Goal: Information Seeking & Learning: Learn about a topic

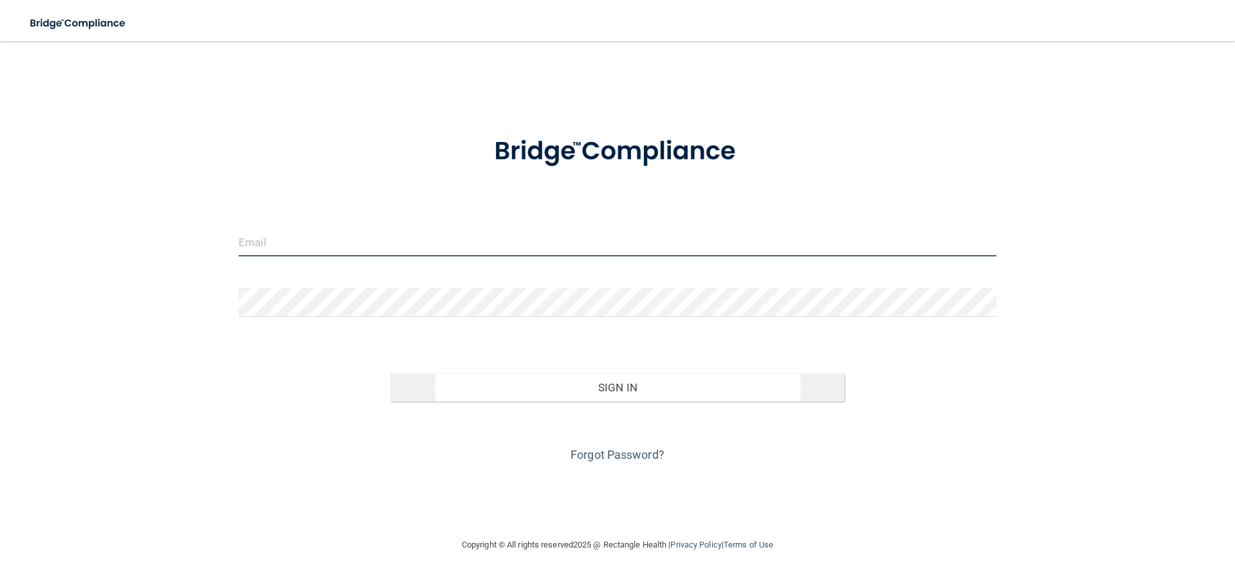
type input "[PERSON_NAME][EMAIL_ADDRESS][DOMAIN_NAME]"
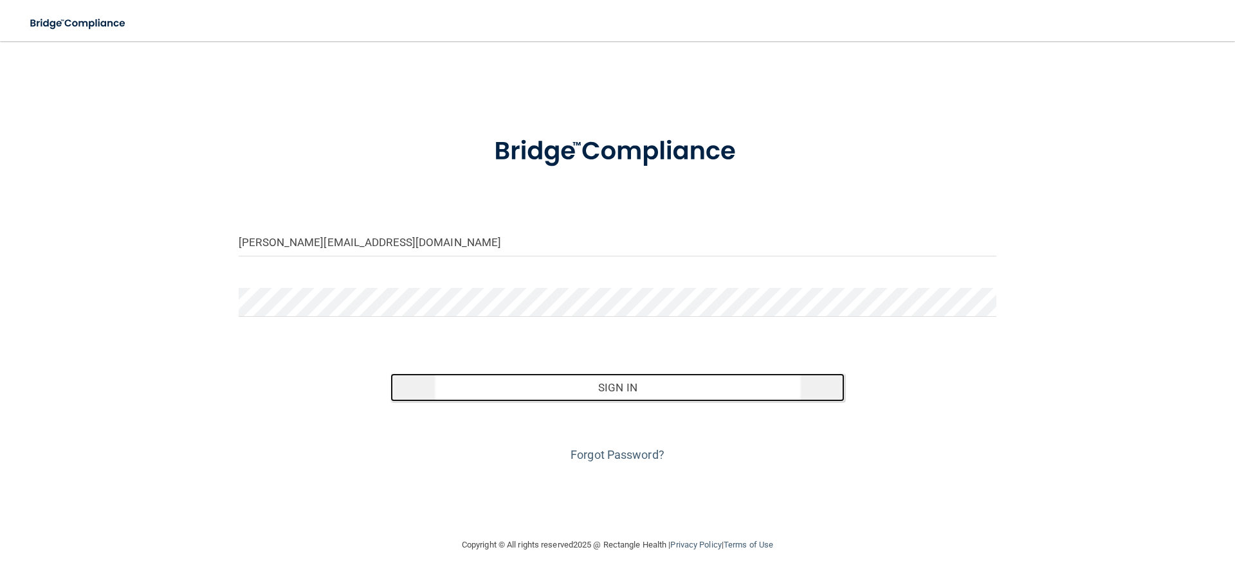
click at [582, 382] on button "Sign In" at bounding box center [617, 388] width 455 height 28
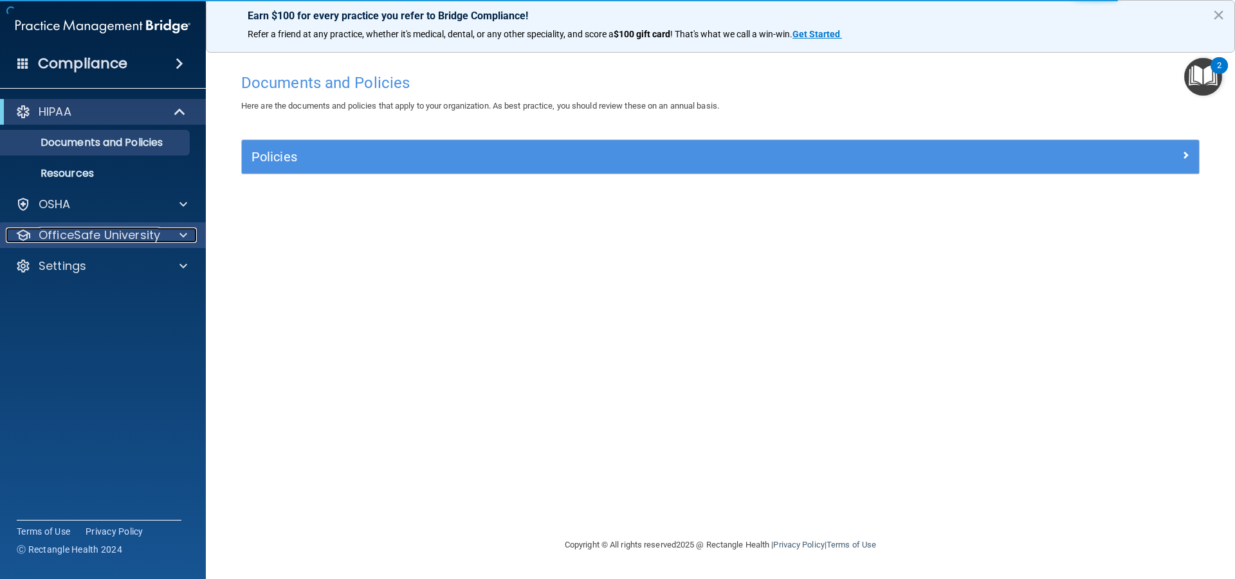
click at [129, 241] on p "OfficeSafe University" at bounding box center [100, 235] width 122 height 15
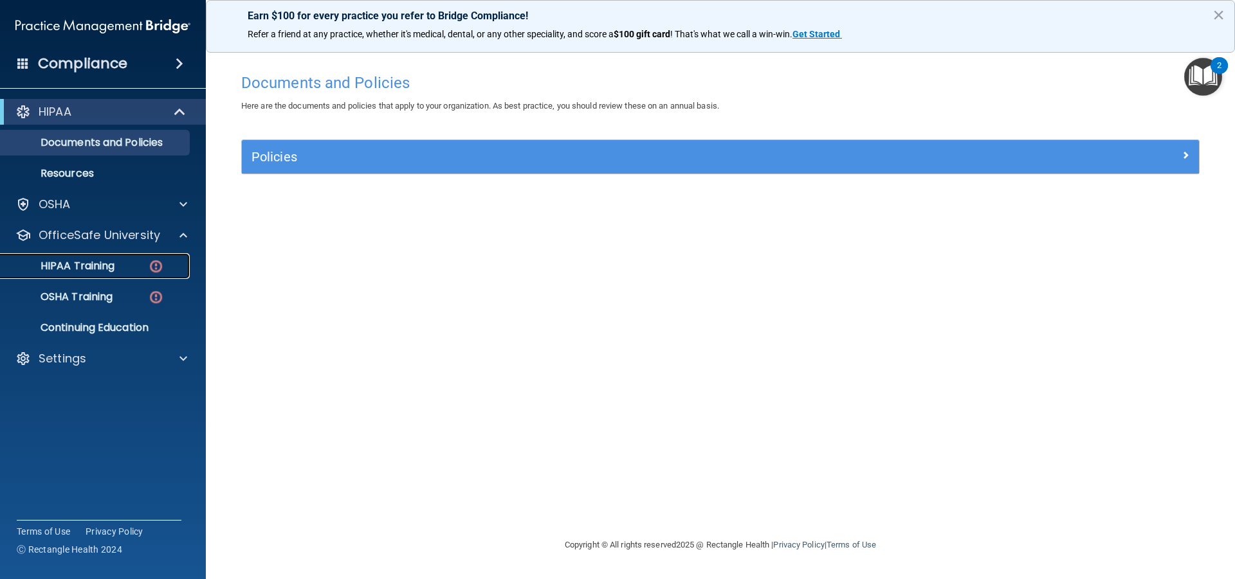
click at [106, 269] on p "HIPAA Training" at bounding box center [61, 266] width 106 height 13
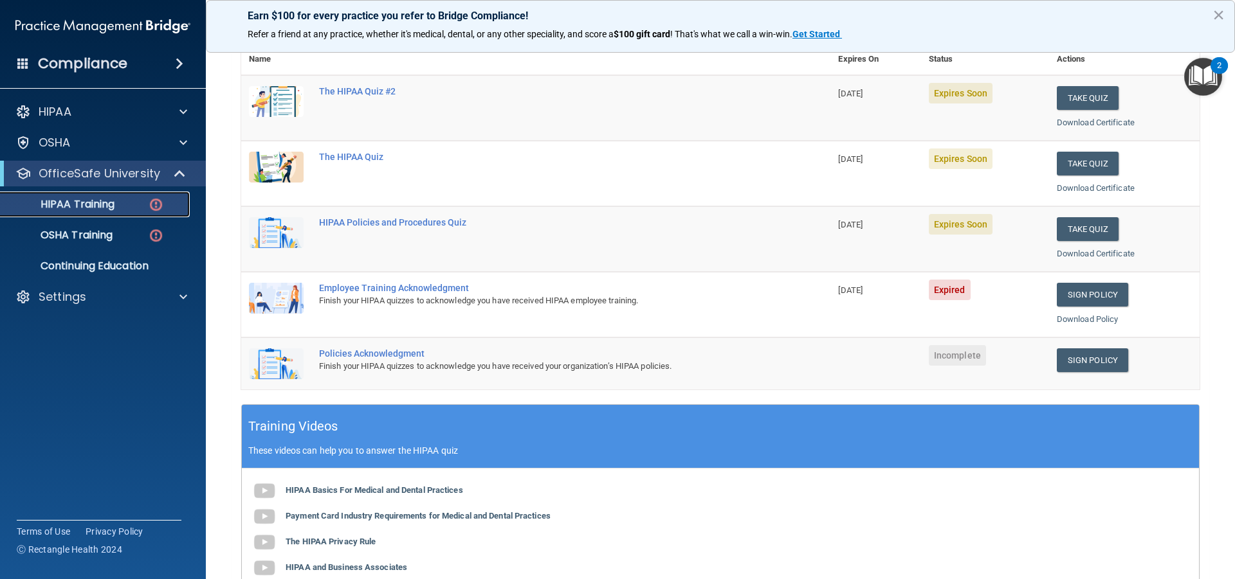
scroll to position [129, 0]
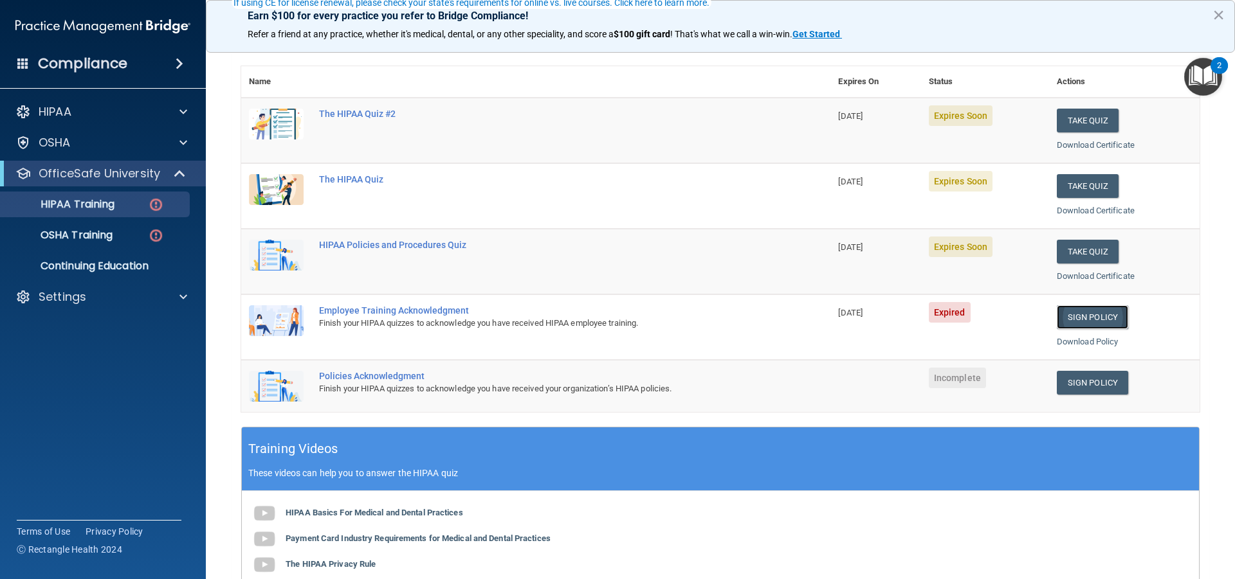
click at [1071, 313] on link "Sign Policy" at bounding box center [1092, 317] width 71 height 24
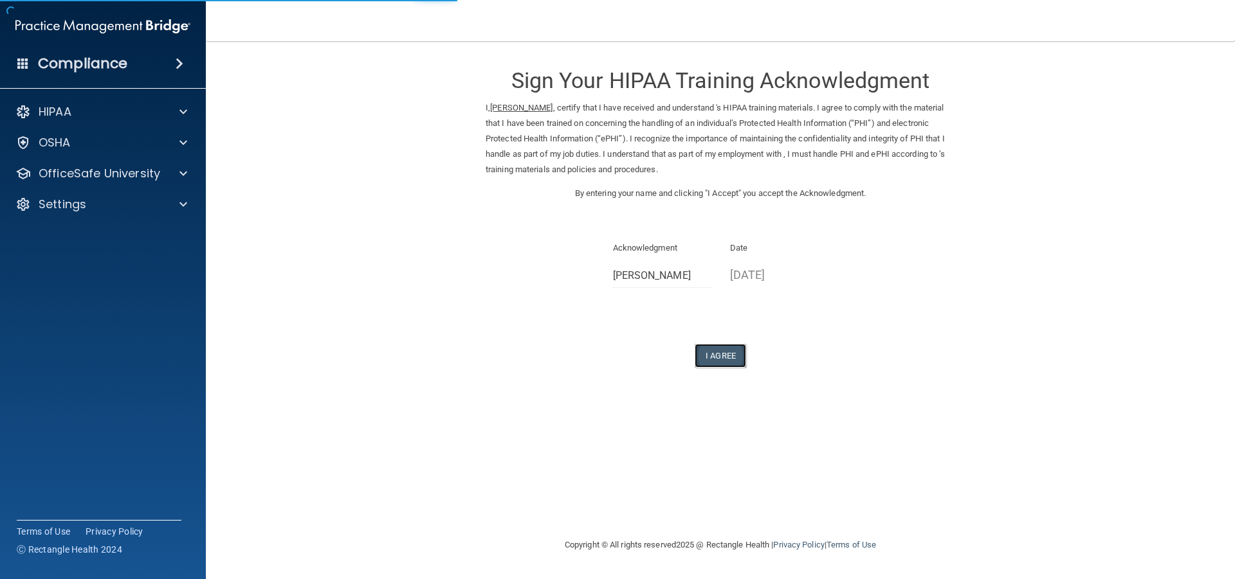
click at [739, 358] on button "I Agree" at bounding box center [720, 356] width 51 height 24
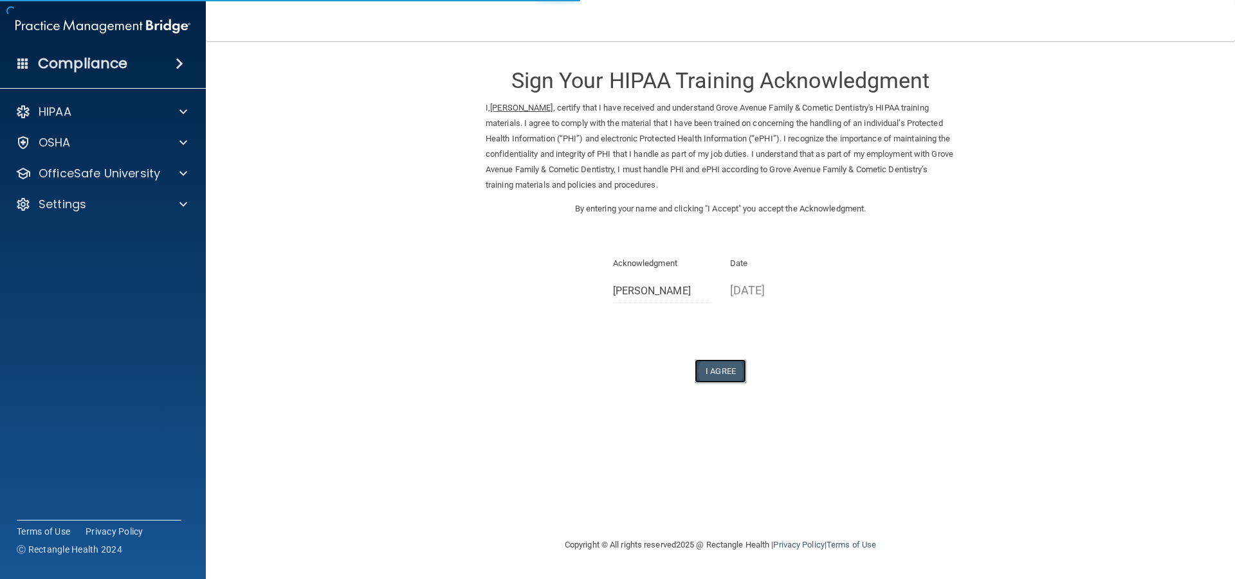
click at [728, 370] on button "I Agree" at bounding box center [720, 371] width 51 height 24
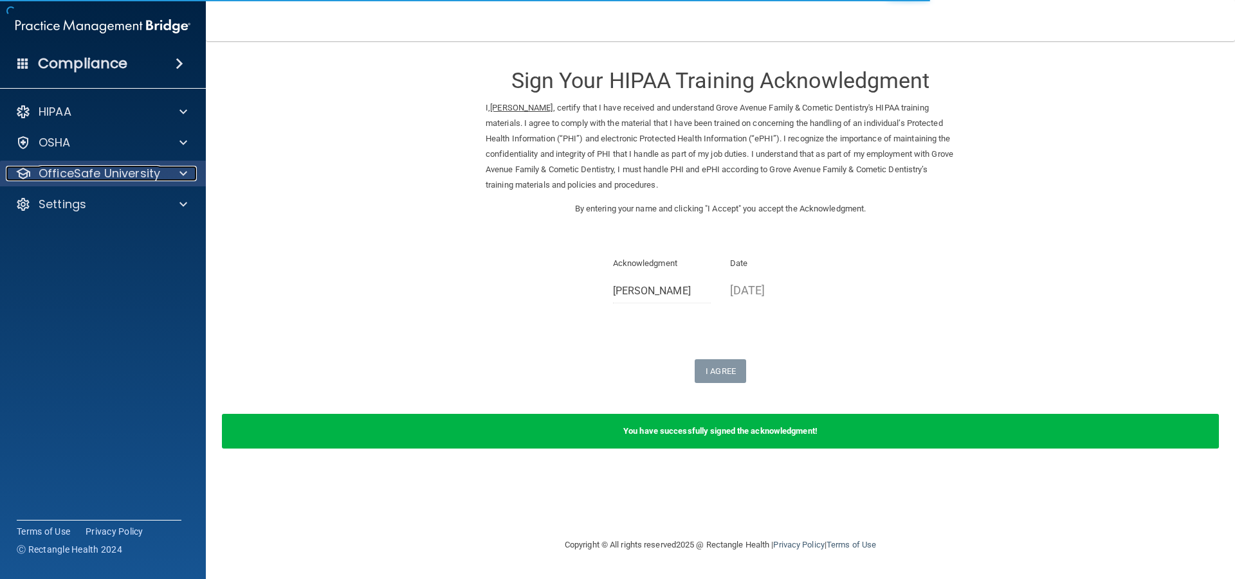
click at [165, 176] on div at bounding box center [181, 173] width 32 height 15
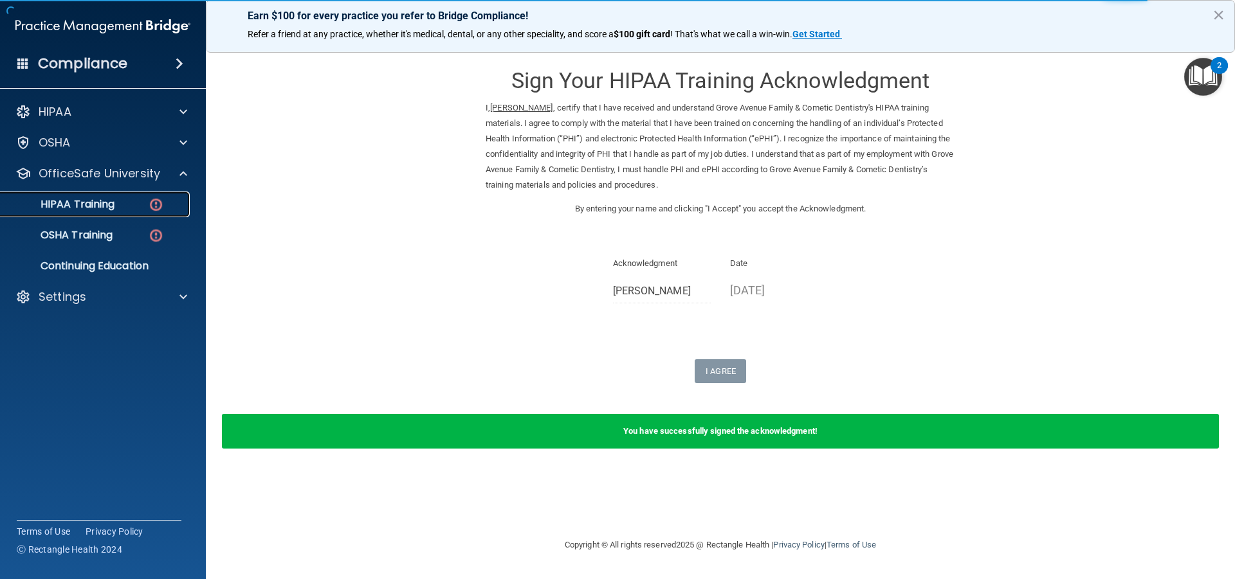
click at [127, 211] on link "HIPAA Training" at bounding box center [88, 205] width 203 height 26
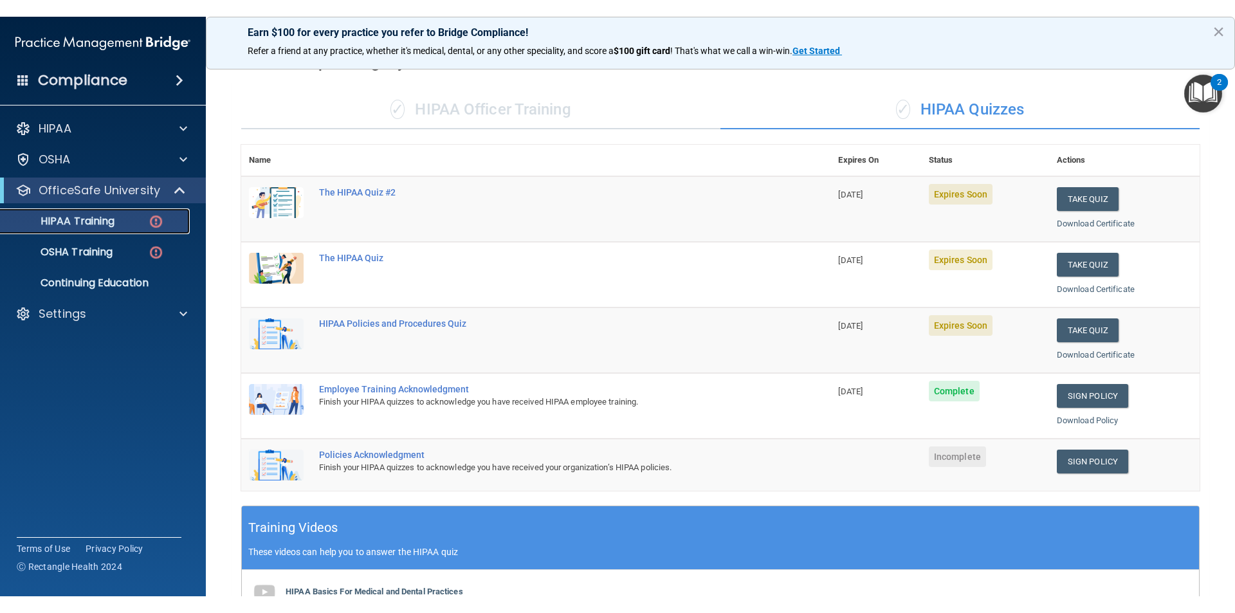
scroll to position [64, 0]
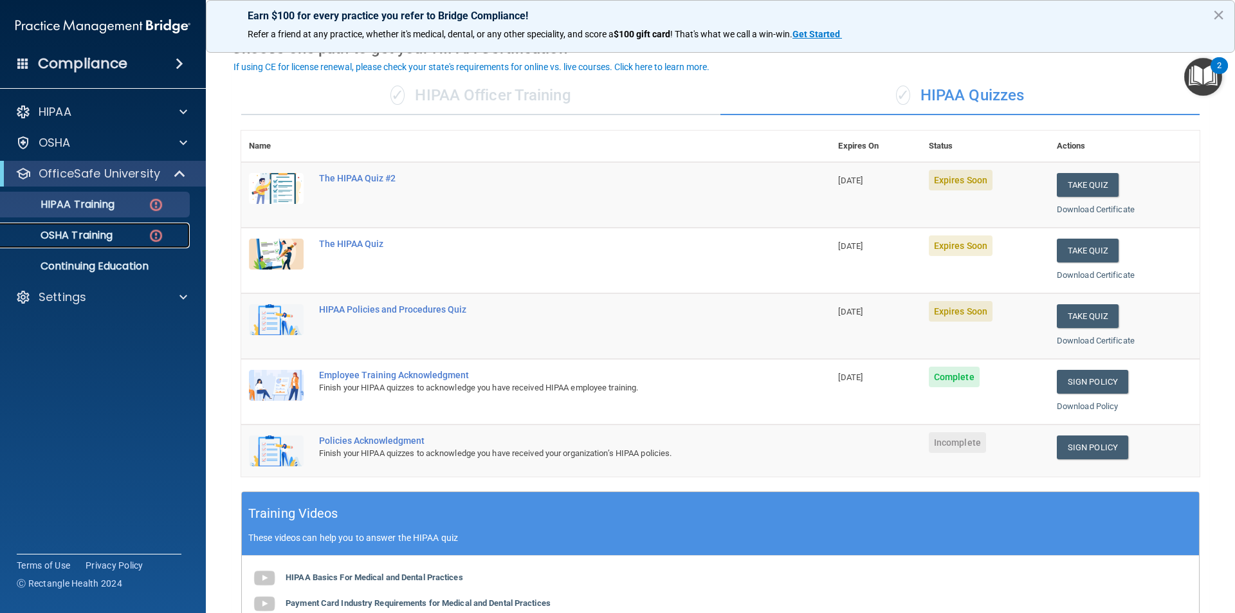
click at [104, 239] on p "OSHA Training" at bounding box center [60, 235] width 104 height 13
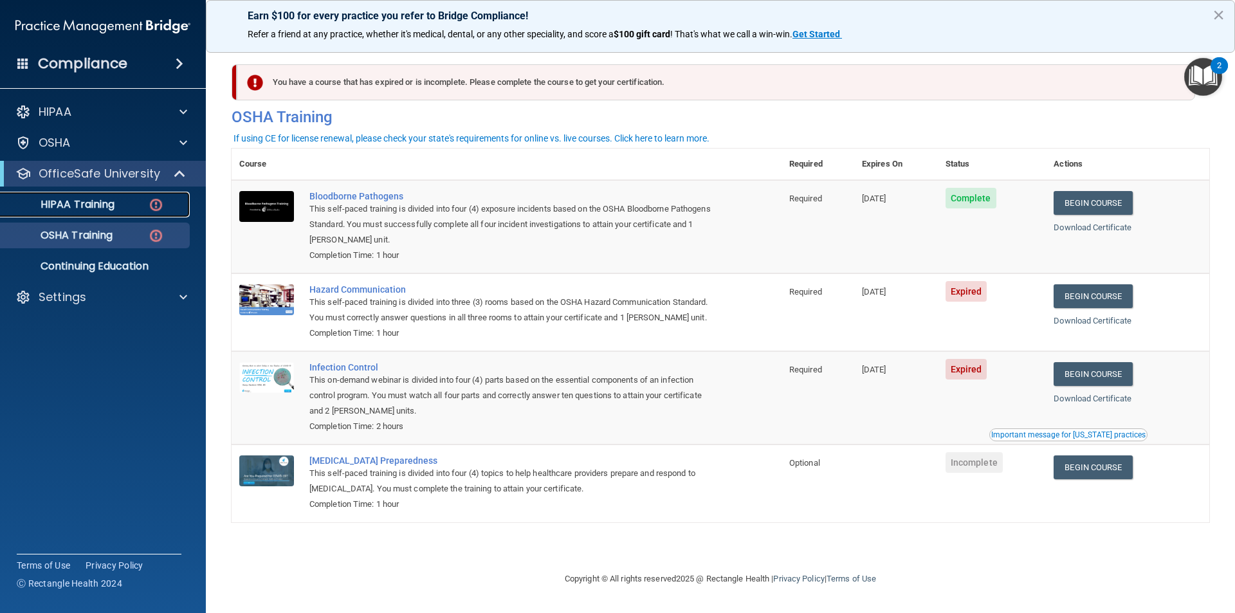
click at [107, 206] on p "HIPAA Training" at bounding box center [61, 204] width 106 height 13
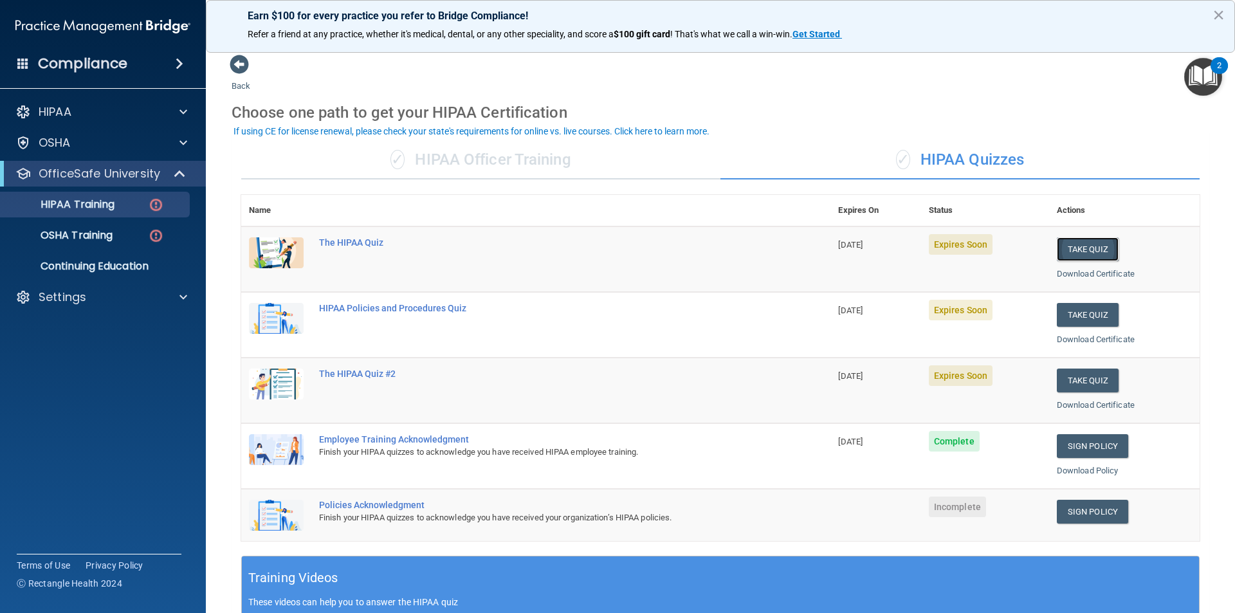
click at [1101, 258] on button "Take Quiz" at bounding box center [1088, 249] width 62 height 24
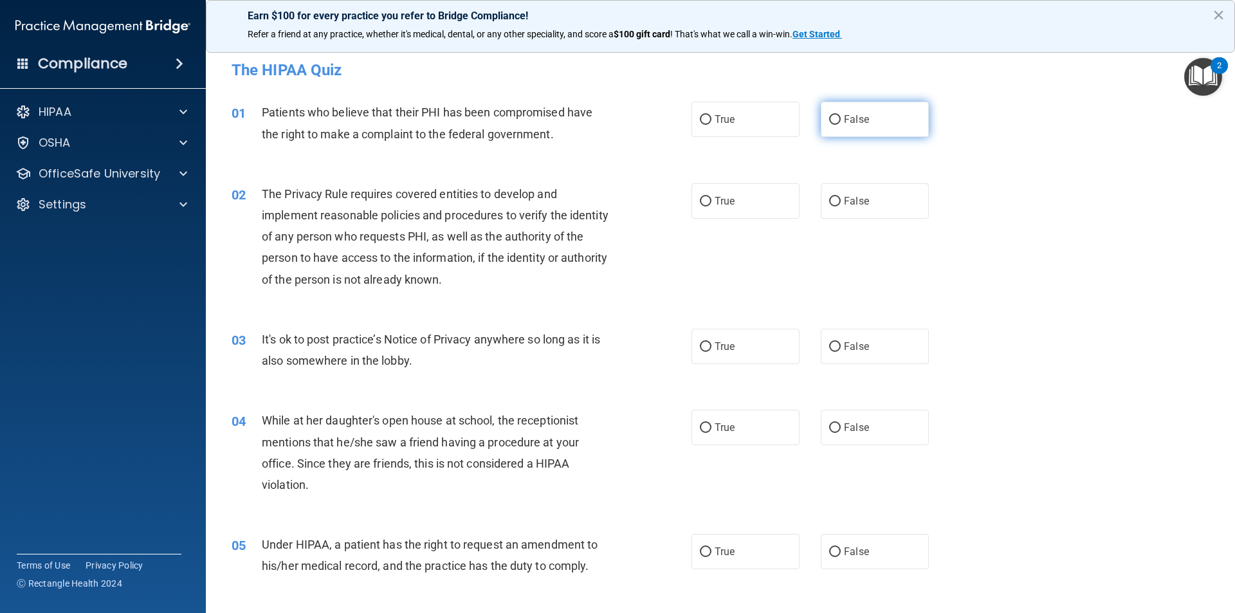
click at [832, 115] on input "False" at bounding box center [835, 120] width 12 height 10
radio input "true"
click at [701, 197] on input "True" at bounding box center [706, 202] width 12 height 10
radio input "true"
click at [834, 342] on input "False" at bounding box center [835, 347] width 12 height 10
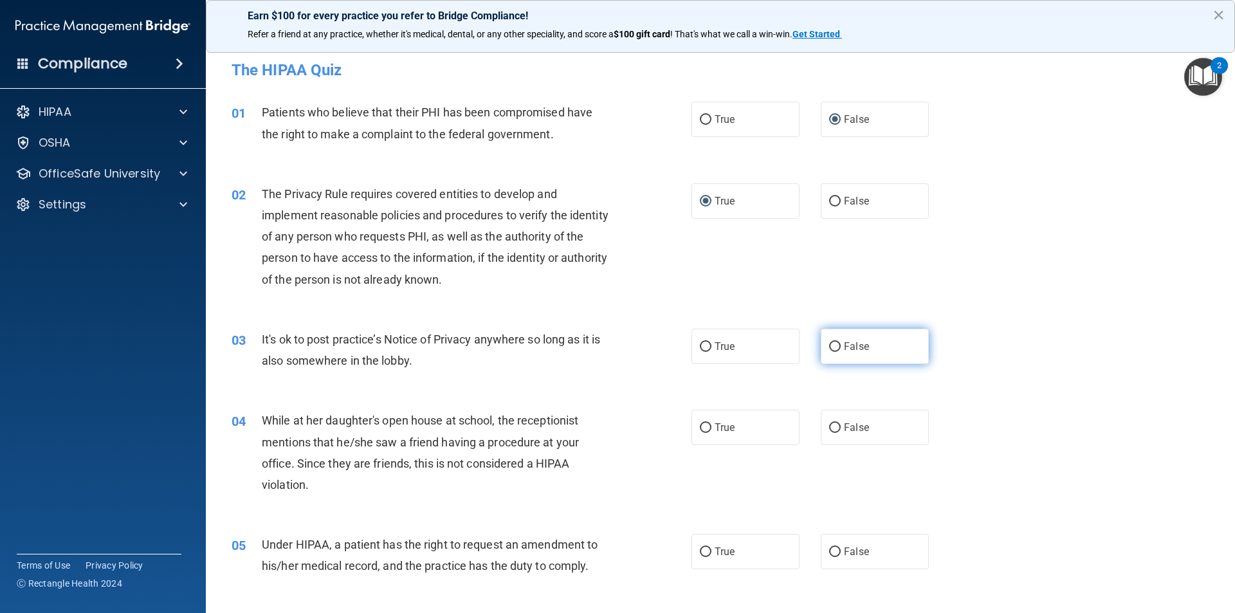
radio input "true"
click at [702, 428] on input "True" at bounding box center [706, 428] width 12 height 10
radio input "true"
click at [702, 550] on input "True" at bounding box center [706, 552] width 12 height 10
radio input "true"
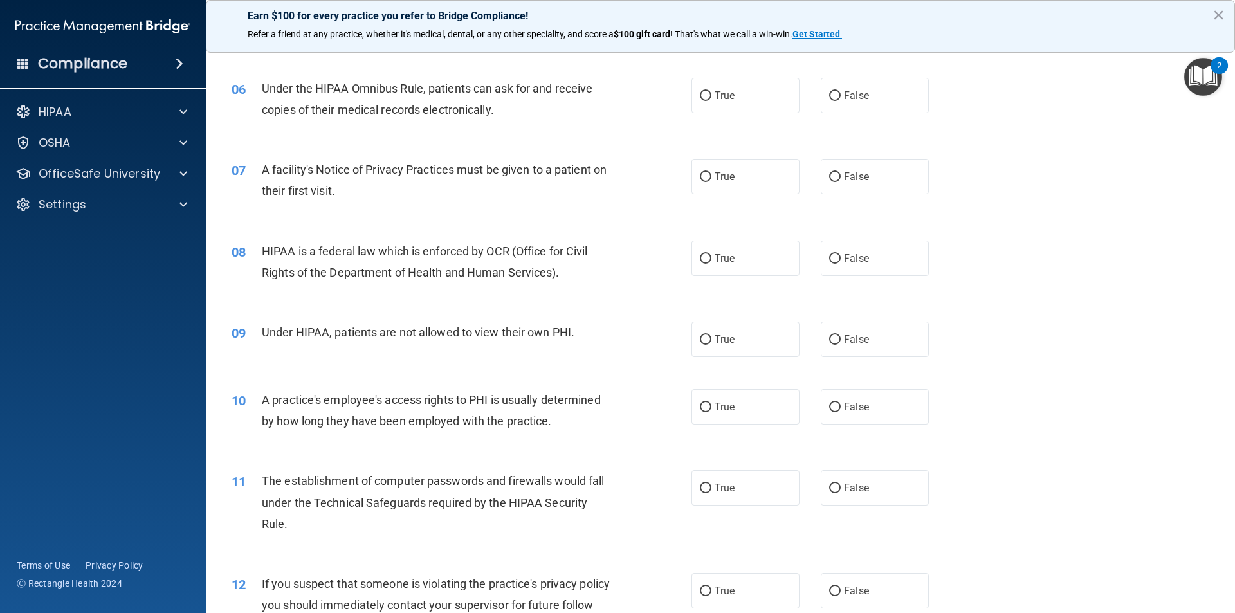
scroll to position [514, 0]
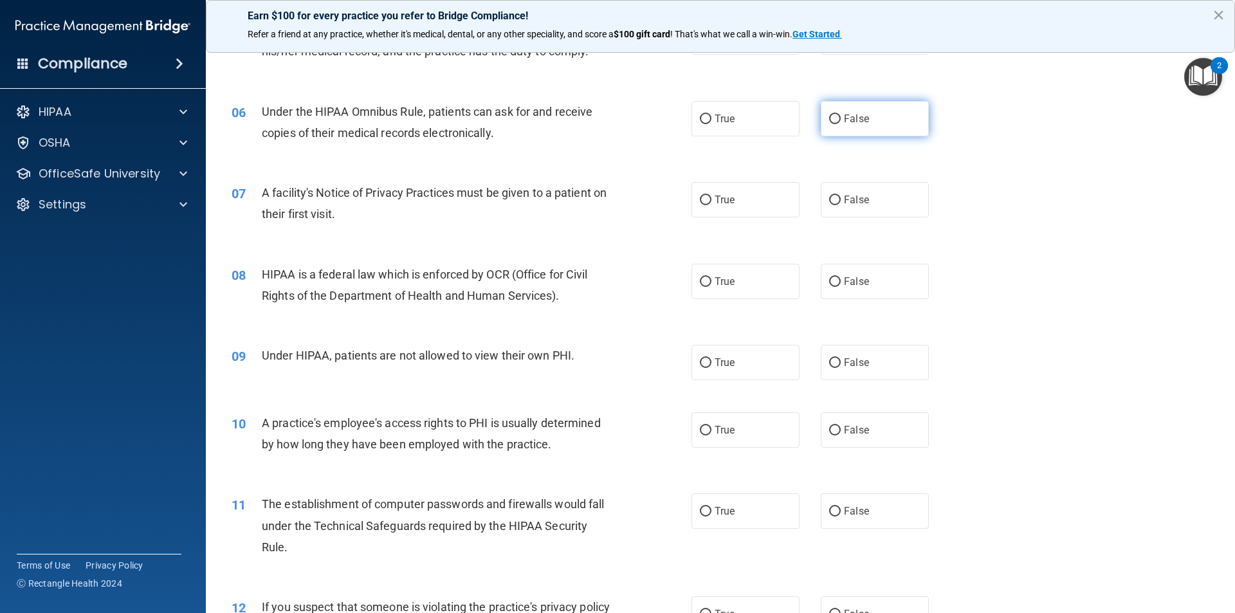
click at [829, 119] on input "False" at bounding box center [835, 119] width 12 height 10
radio input "true"
click at [701, 199] on input "True" at bounding box center [706, 201] width 12 height 10
radio input "true"
click at [833, 281] on input "False" at bounding box center [835, 282] width 12 height 10
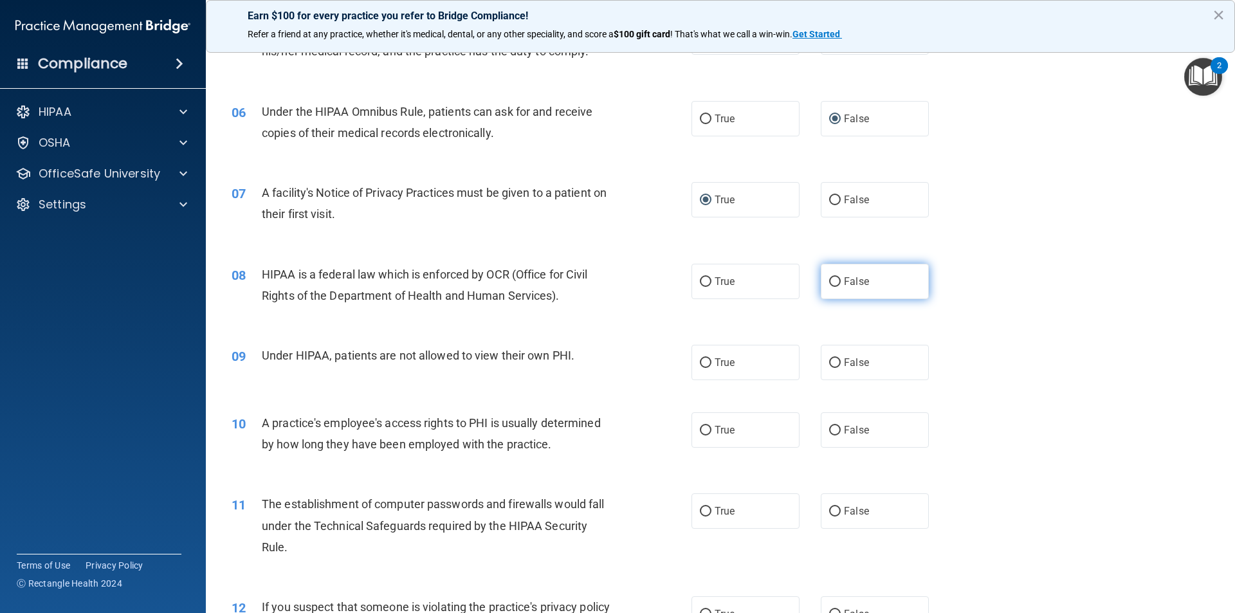
radio input "true"
click at [830, 358] on input "False" at bounding box center [835, 363] width 12 height 10
radio input "true"
click at [708, 425] on label "True" at bounding box center [745, 429] width 108 height 35
click at [708, 426] on input "True" at bounding box center [706, 431] width 12 height 10
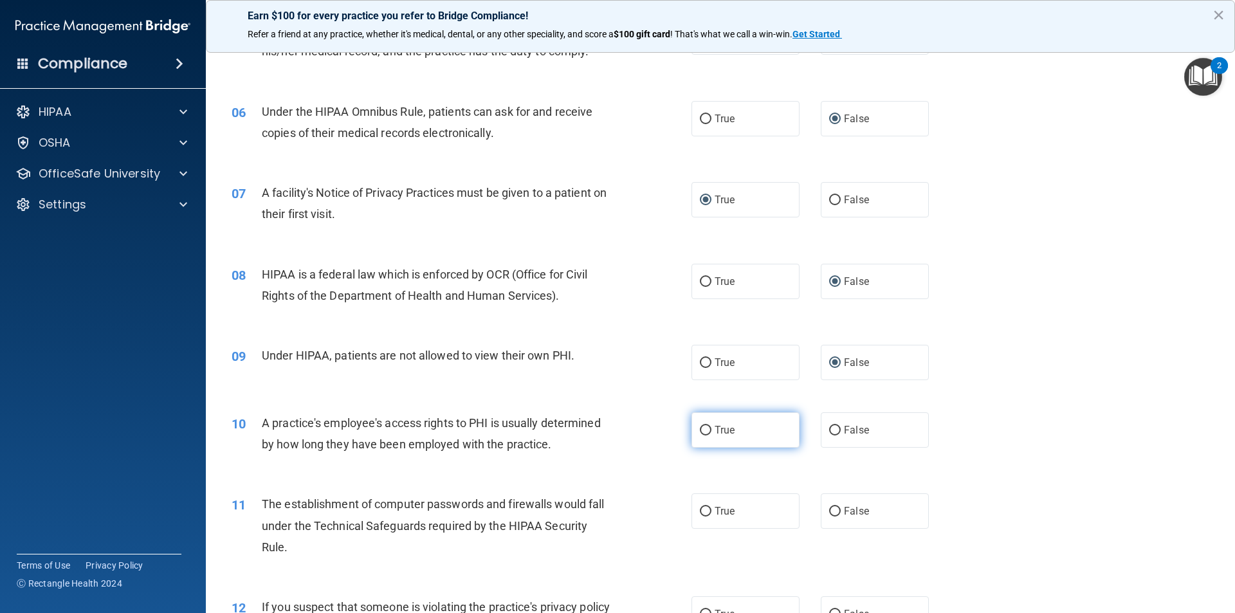
radio input "true"
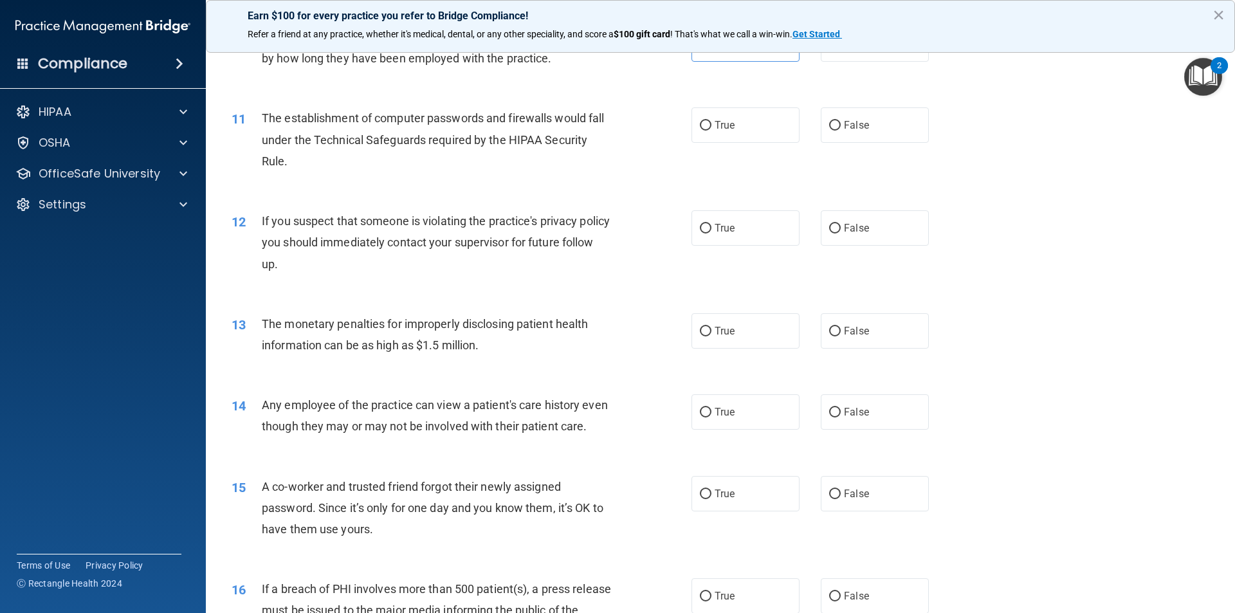
scroll to position [965, 0]
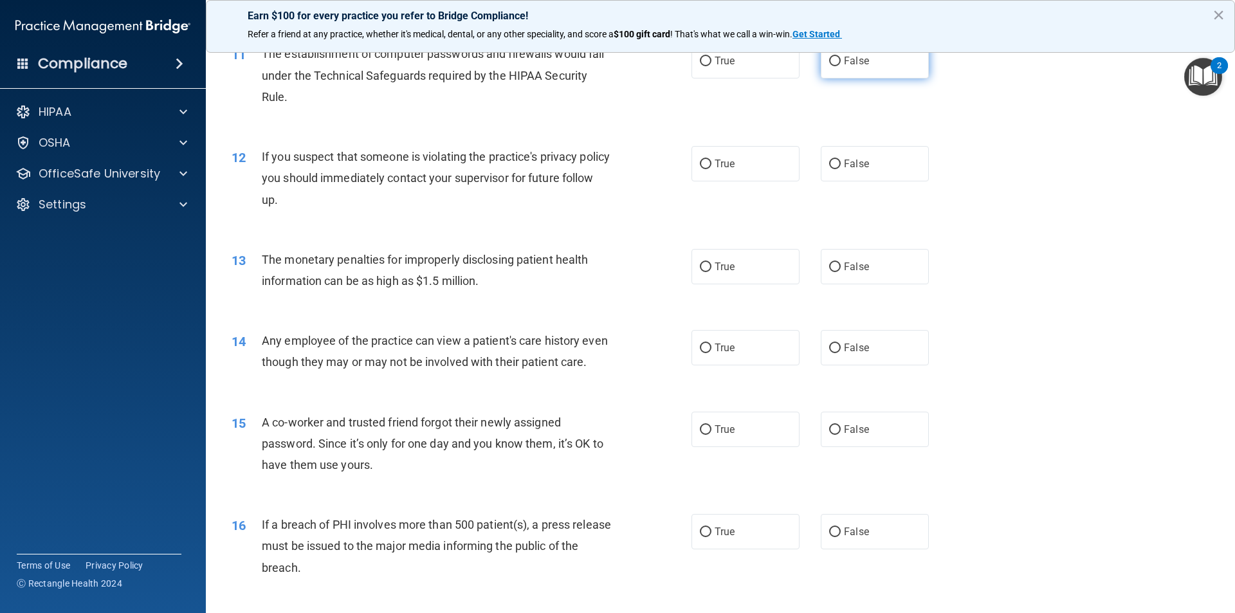
click at [829, 60] on input "False" at bounding box center [835, 62] width 12 height 10
radio input "true"
click at [831, 161] on input "False" at bounding box center [835, 164] width 12 height 10
radio input "true"
click at [700, 267] on input "True" at bounding box center [706, 267] width 12 height 10
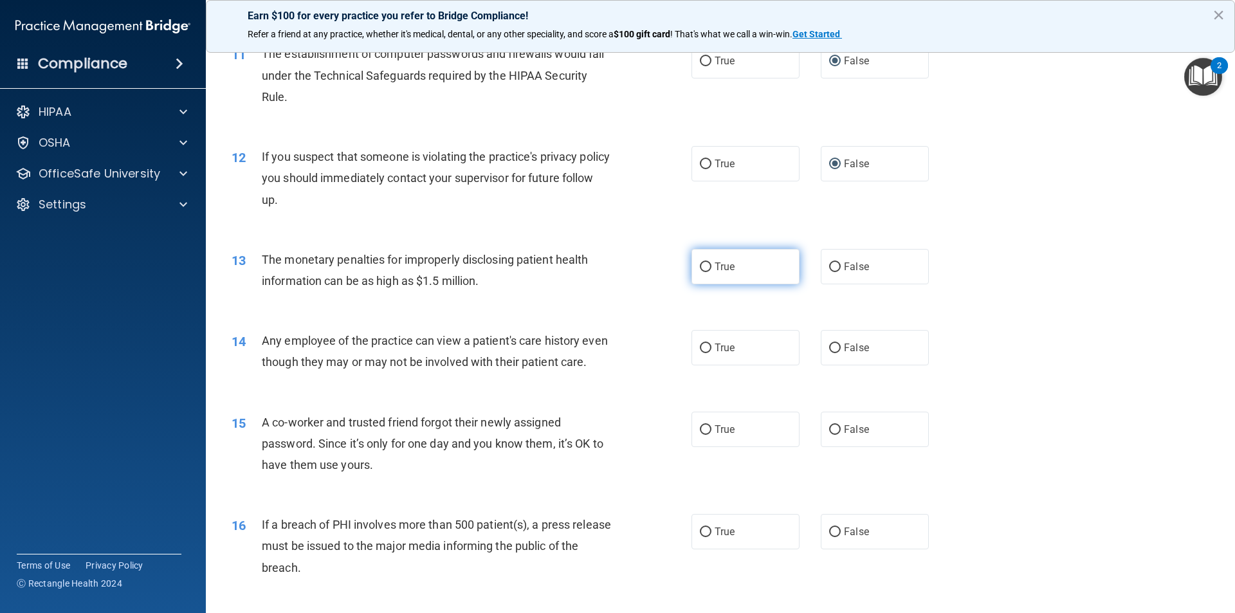
radio input "true"
click at [829, 349] on input "False" at bounding box center [835, 348] width 12 height 10
radio input "true"
click at [832, 435] on input "False" at bounding box center [835, 430] width 12 height 10
radio input "true"
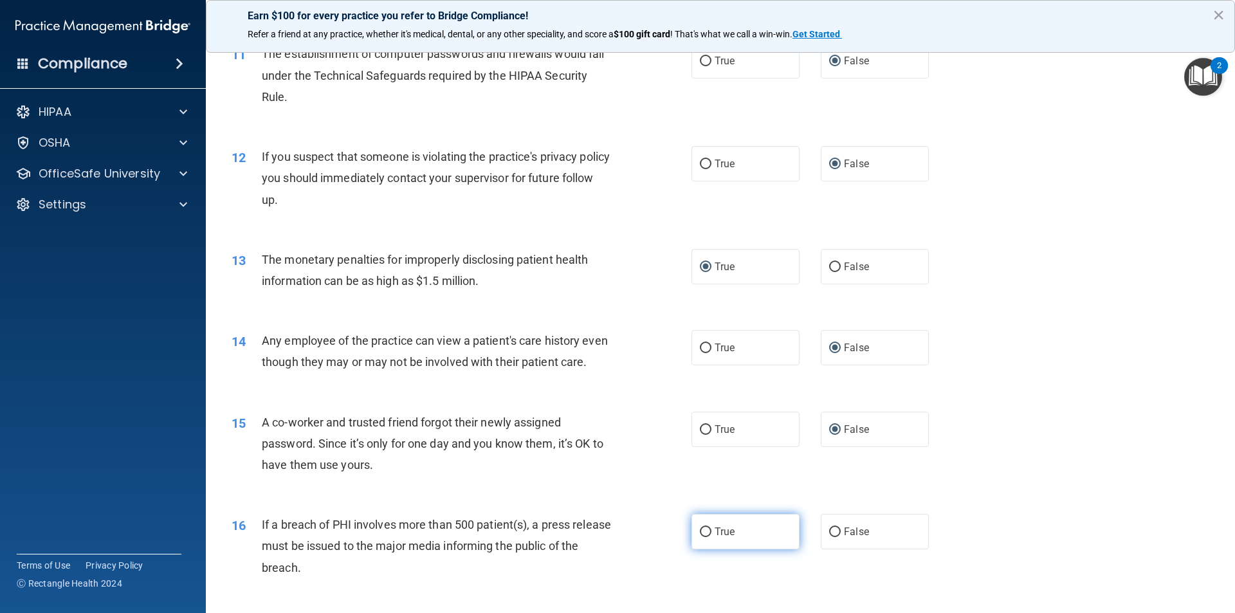
click at [701, 537] on input "True" at bounding box center [706, 532] width 12 height 10
radio input "true"
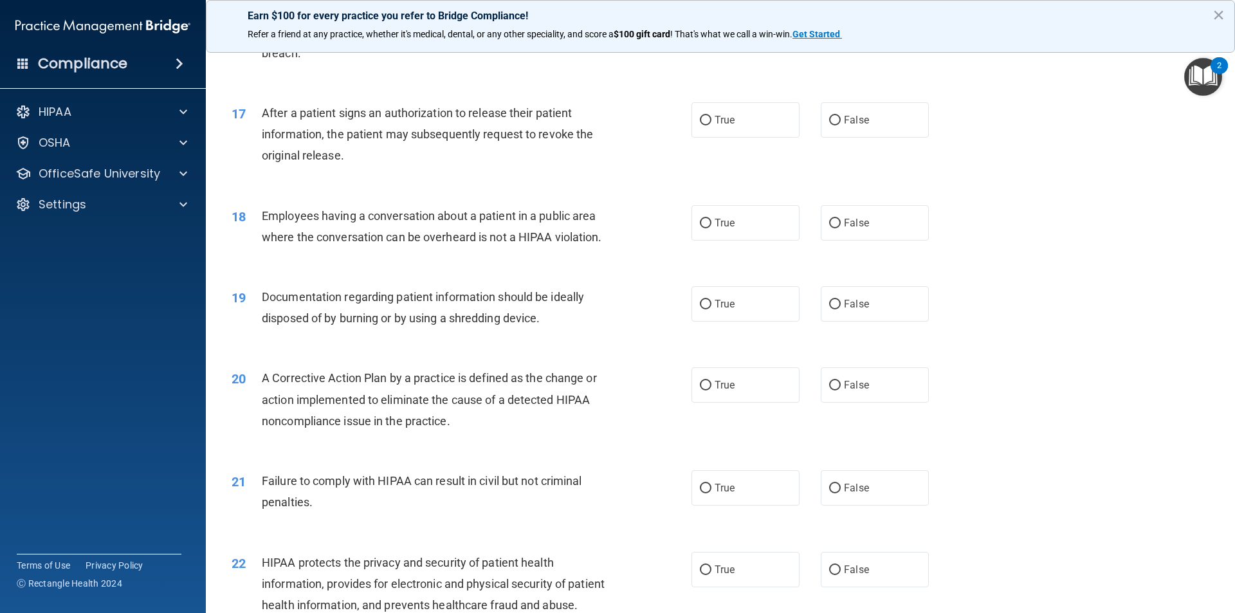
scroll to position [1543, 0]
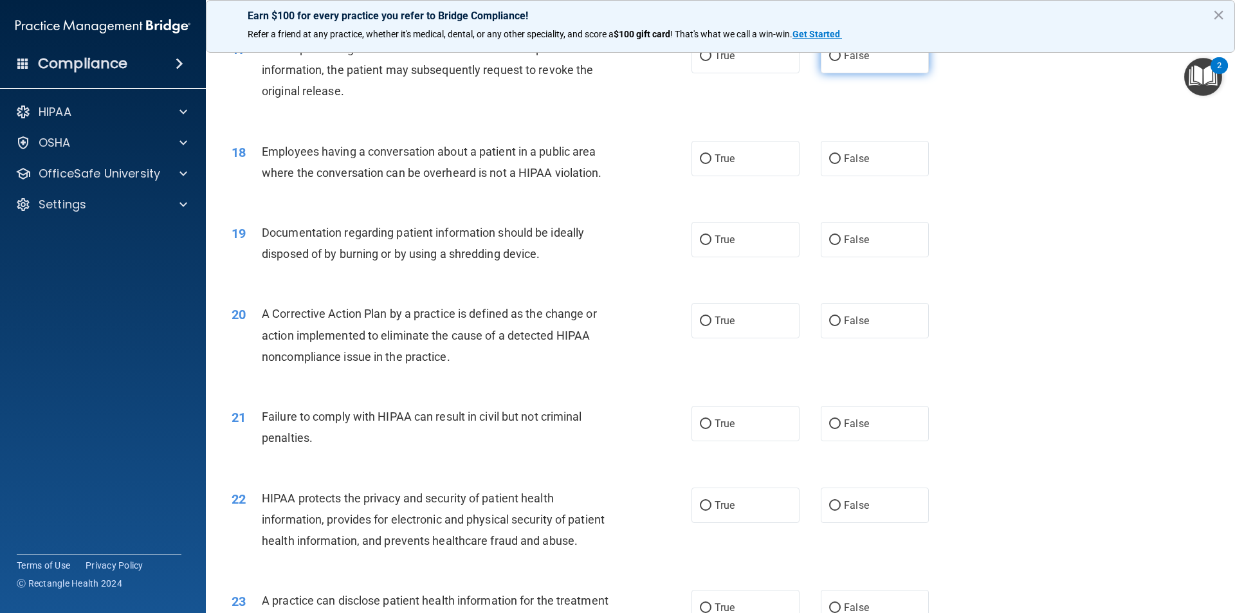
click at [829, 61] on input "False" at bounding box center [835, 56] width 12 height 10
radio input "true"
click at [833, 164] on input "False" at bounding box center [835, 159] width 12 height 10
radio input "true"
click at [702, 245] on input "True" at bounding box center [706, 240] width 12 height 10
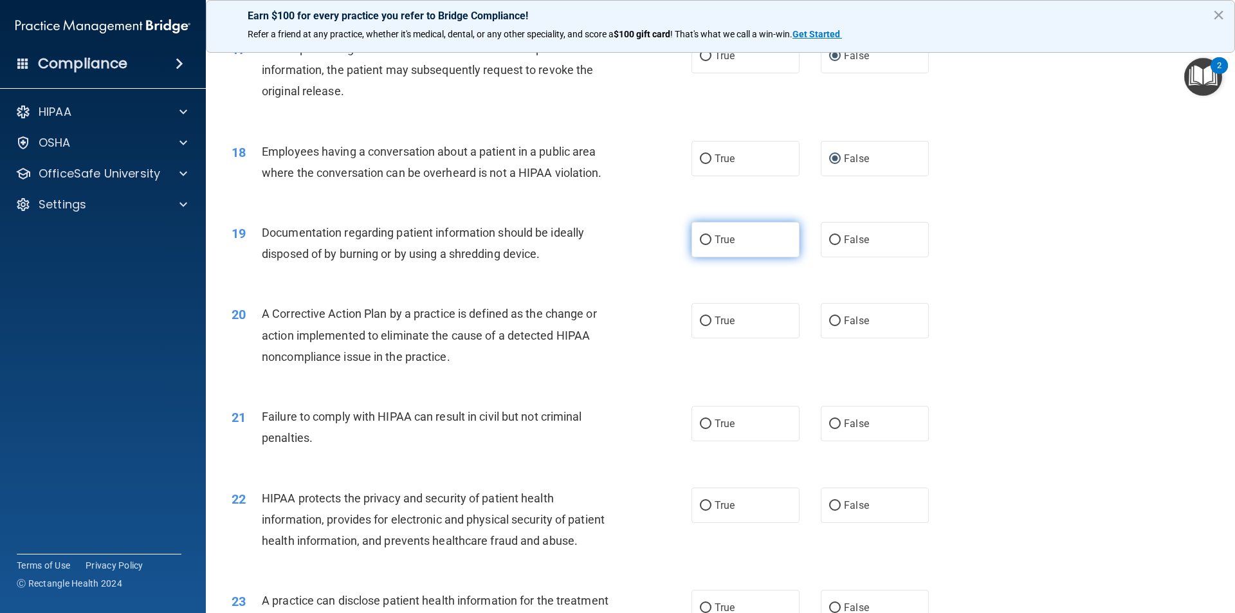
radio input "true"
click at [829, 326] on input "False" at bounding box center [835, 321] width 12 height 10
radio input "true"
click at [700, 429] on input "True" at bounding box center [706, 424] width 12 height 10
radio input "true"
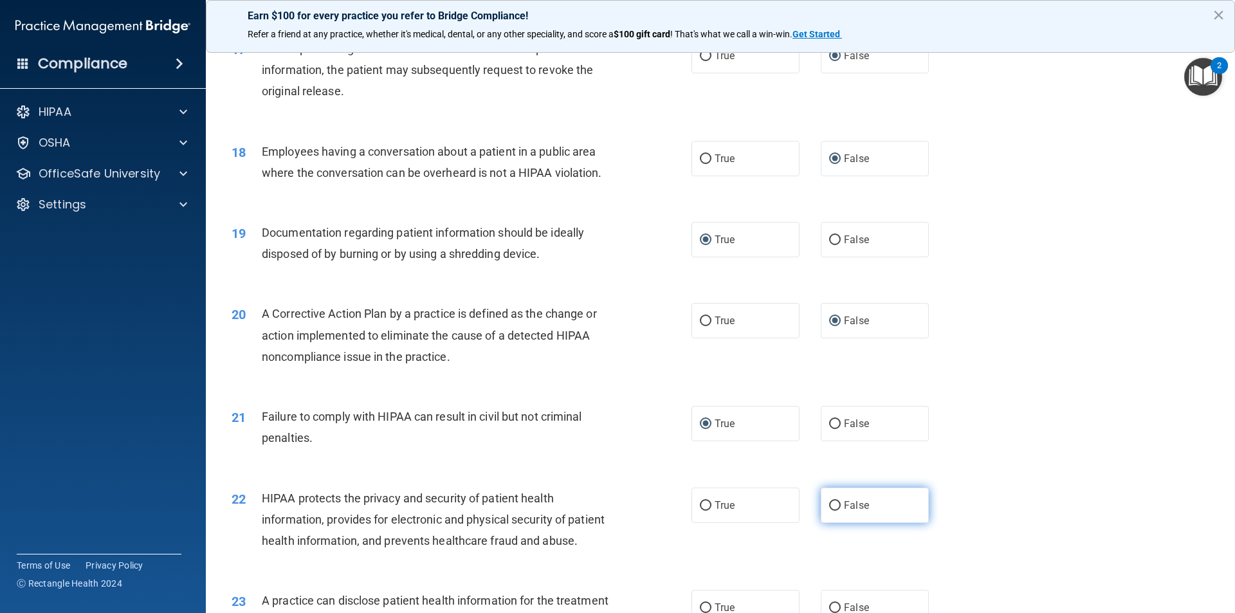
click at [832, 511] on input "False" at bounding box center [835, 506] width 12 height 10
radio input "true"
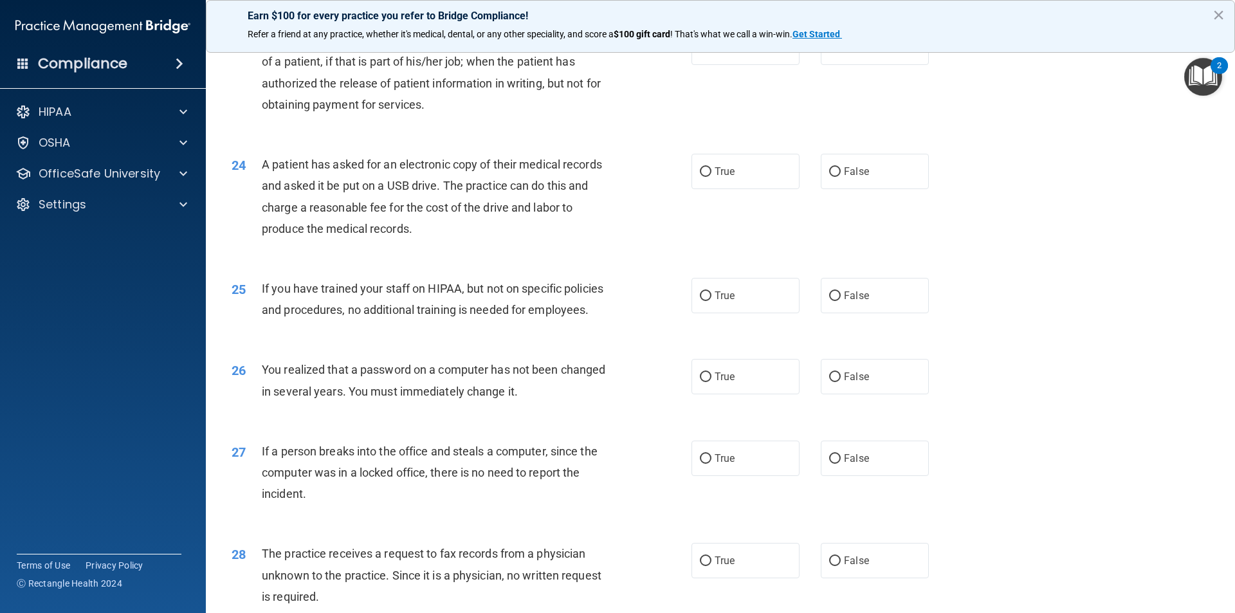
scroll to position [2122, 0]
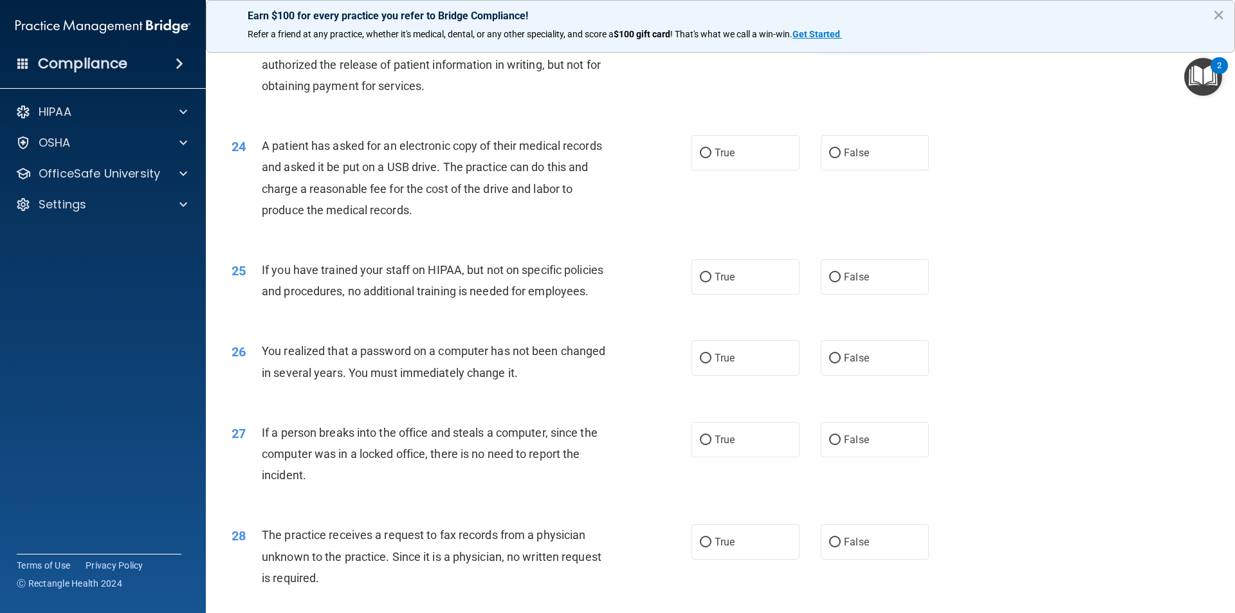
click at [829, 34] on input "False" at bounding box center [835, 29] width 12 height 10
radio input "true"
click at [702, 158] on input "True" at bounding box center [706, 154] width 12 height 10
radio input "true"
click at [700, 282] on input "True" at bounding box center [706, 278] width 12 height 10
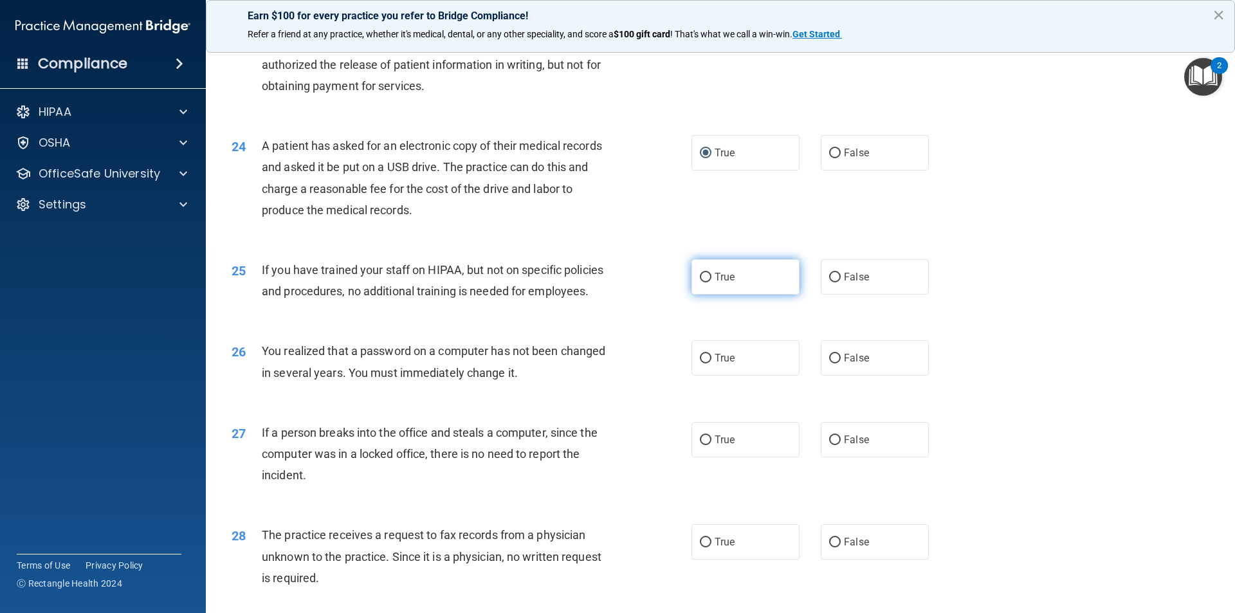
radio input "true"
click at [704, 363] on input "True" at bounding box center [706, 359] width 12 height 10
radio input "true"
click at [832, 445] on input "False" at bounding box center [835, 440] width 12 height 10
radio input "true"
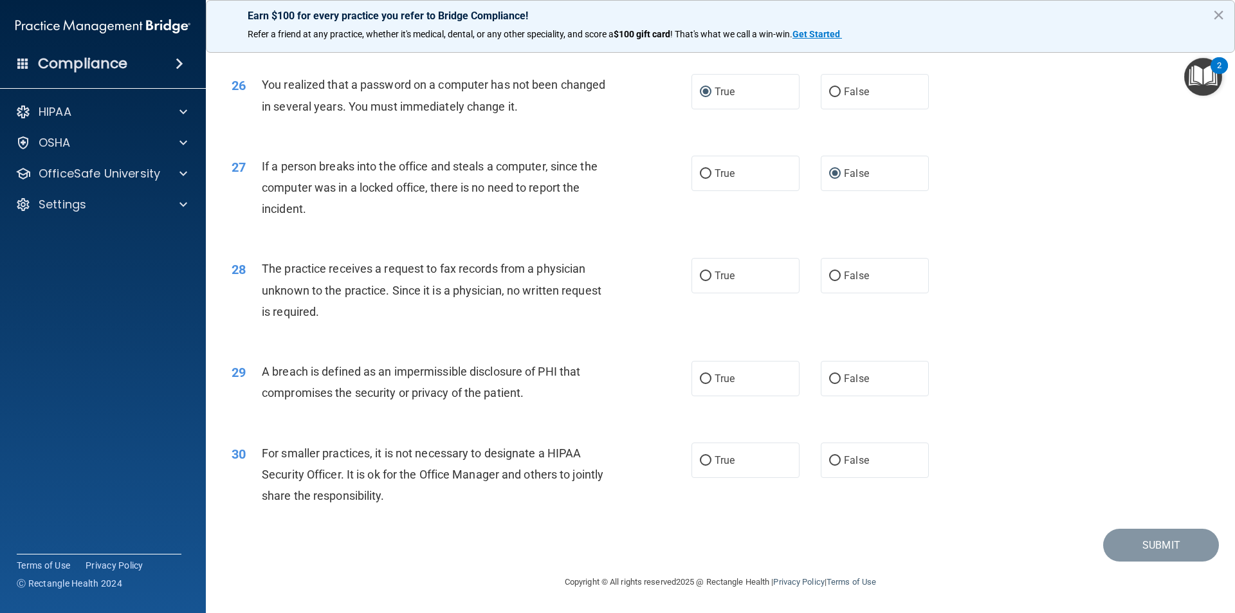
scroll to position [2431, 0]
click at [830, 278] on input "False" at bounding box center [835, 276] width 12 height 10
radio input "true"
click at [700, 378] on input "True" at bounding box center [706, 379] width 12 height 10
radio input "true"
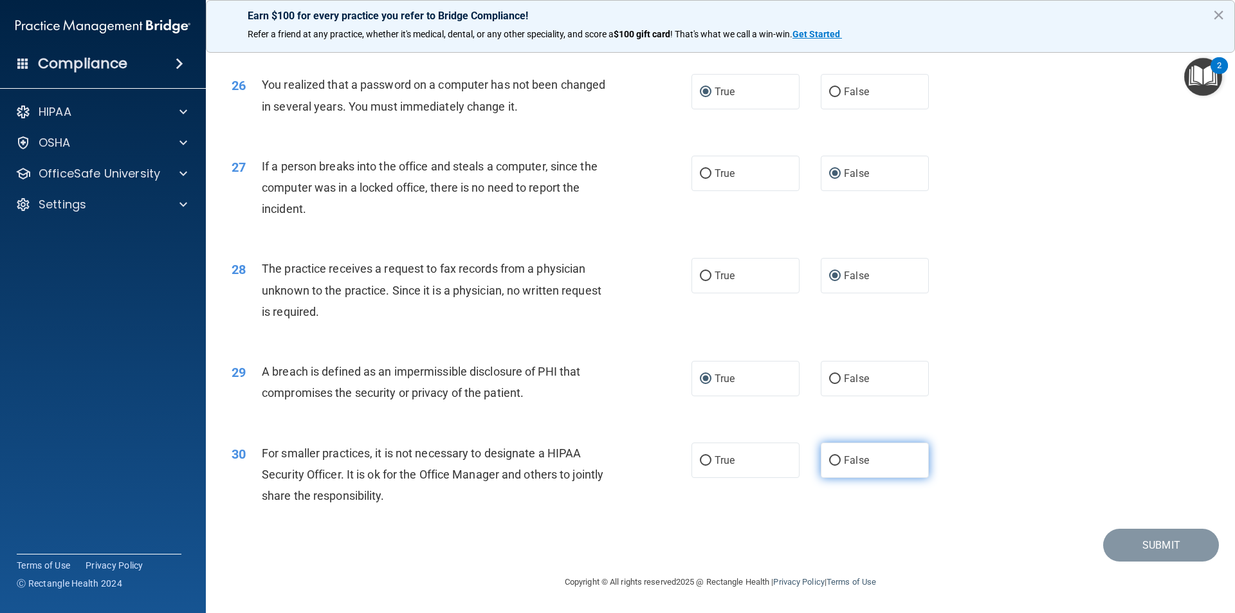
click at [832, 457] on input "False" at bounding box center [835, 461] width 12 height 10
radio input "true"
click at [1157, 545] on button "Submit" at bounding box center [1161, 545] width 116 height 33
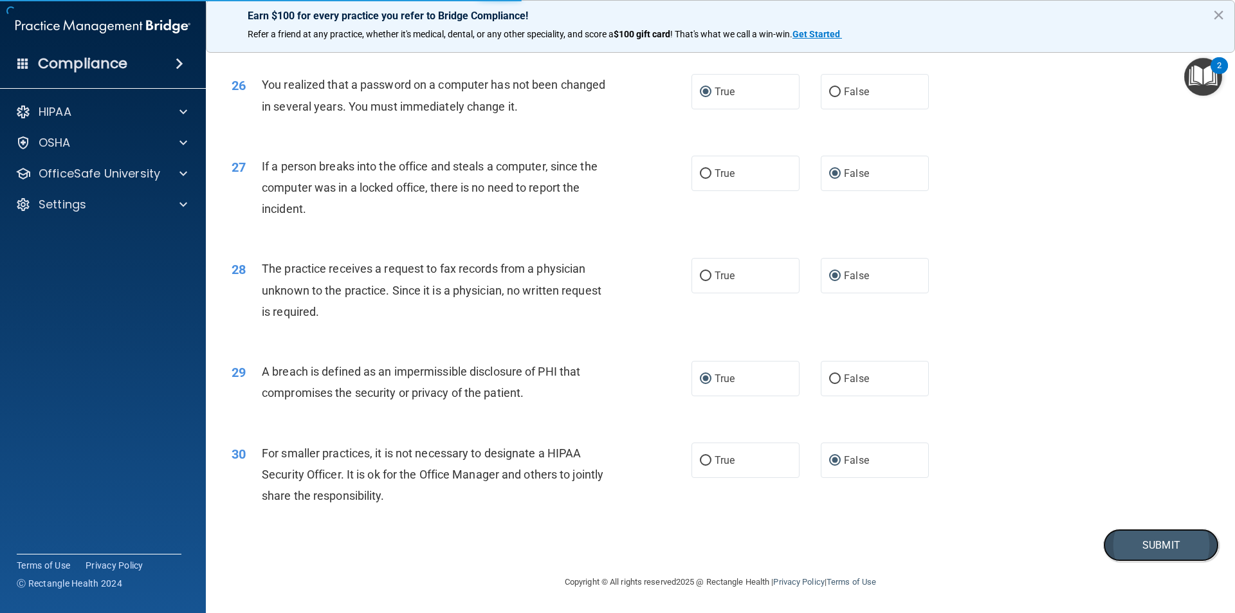
click at [1147, 544] on button "Submit" at bounding box center [1161, 545] width 116 height 33
click at [1118, 548] on button "Submit" at bounding box center [1161, 545] width 116 height 33
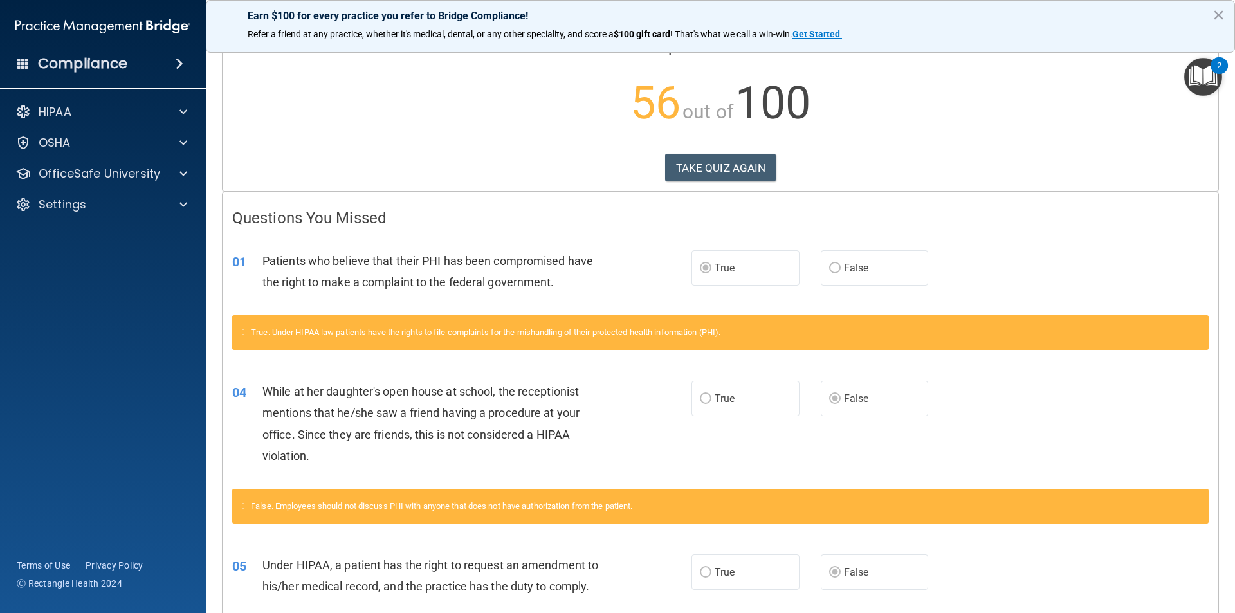
scroll to position [15, 0]
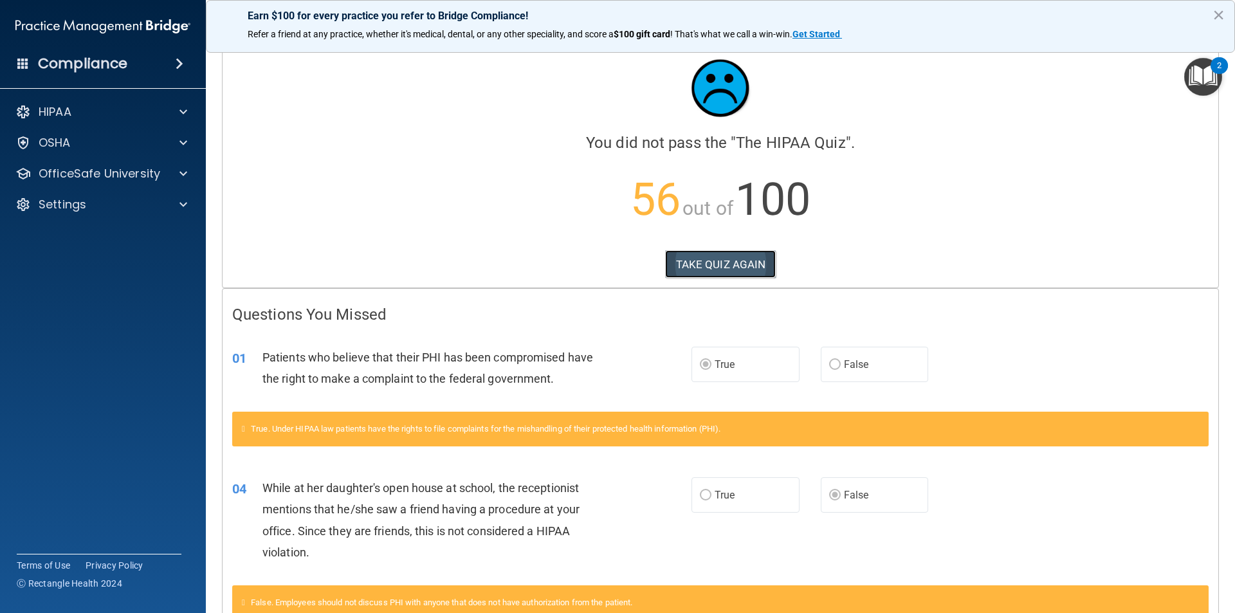
click at [716, 266] on button "TAKE QUIZ AGAIN" at bounding box center [720, 264] width 111 height 28
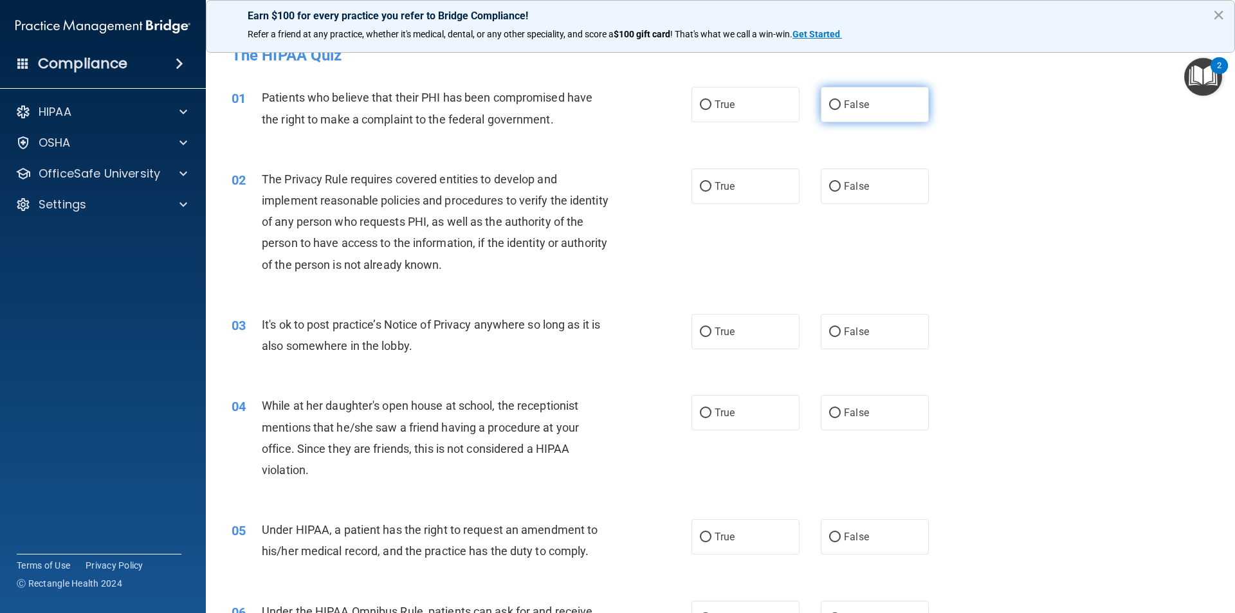
click at [830, 104] on input "False" at bounding box center [835, 105] width 12 height 10
radio input "true"
click at [703, 186] on input "True" at bounding box center [706, 187] width 12 height 10
radio input "true"
click at [833, 327] on input "False" at bounding box center [835, 332] width 12 height 10
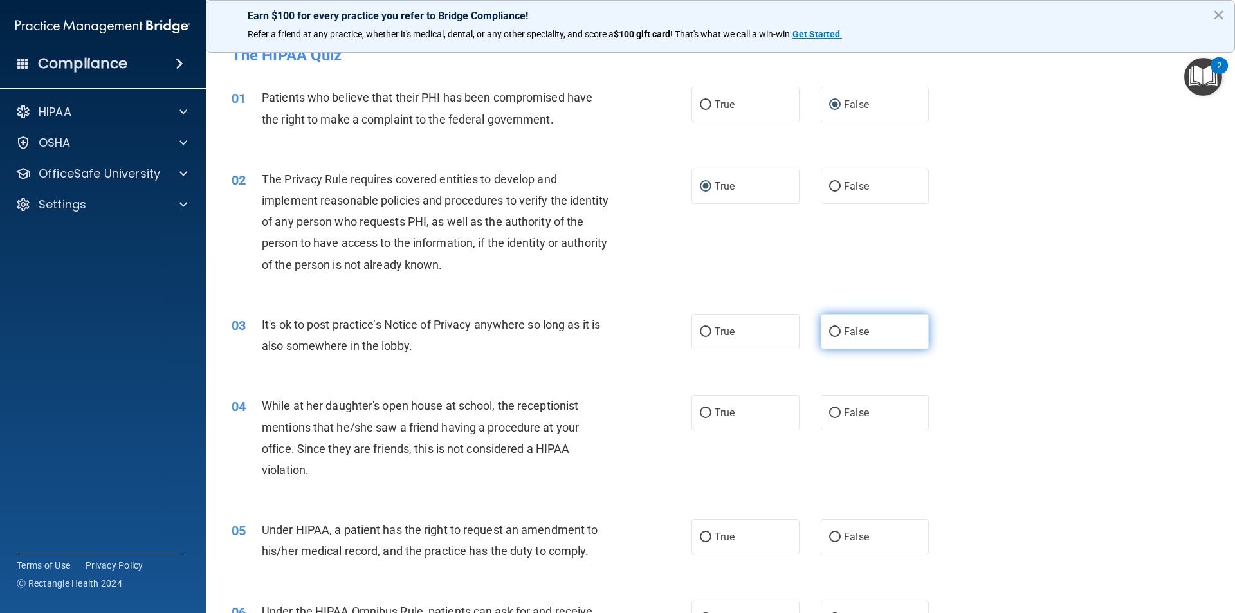
radio input "true"
click at [702, 412] on input "True" at bounding box center [706, 413] width 12 height 10
radio input "true"
click at [700, 537] on input "True" at bounding box center [706, 537] width 12 height 10
radio input "true"
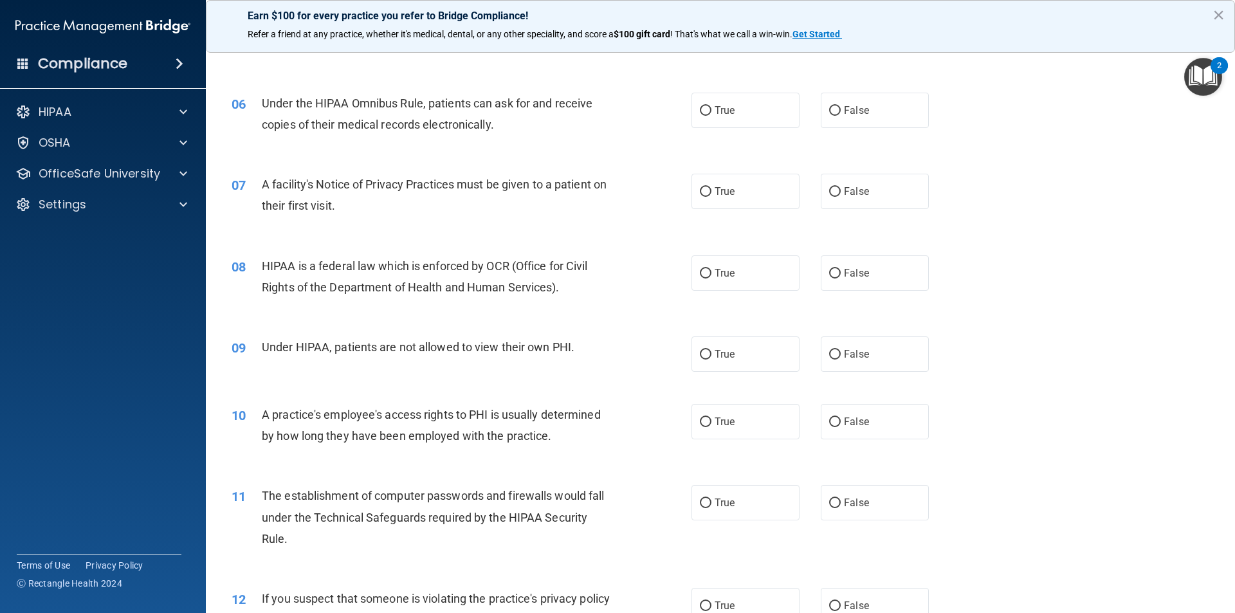
scroll to position [529, 0]
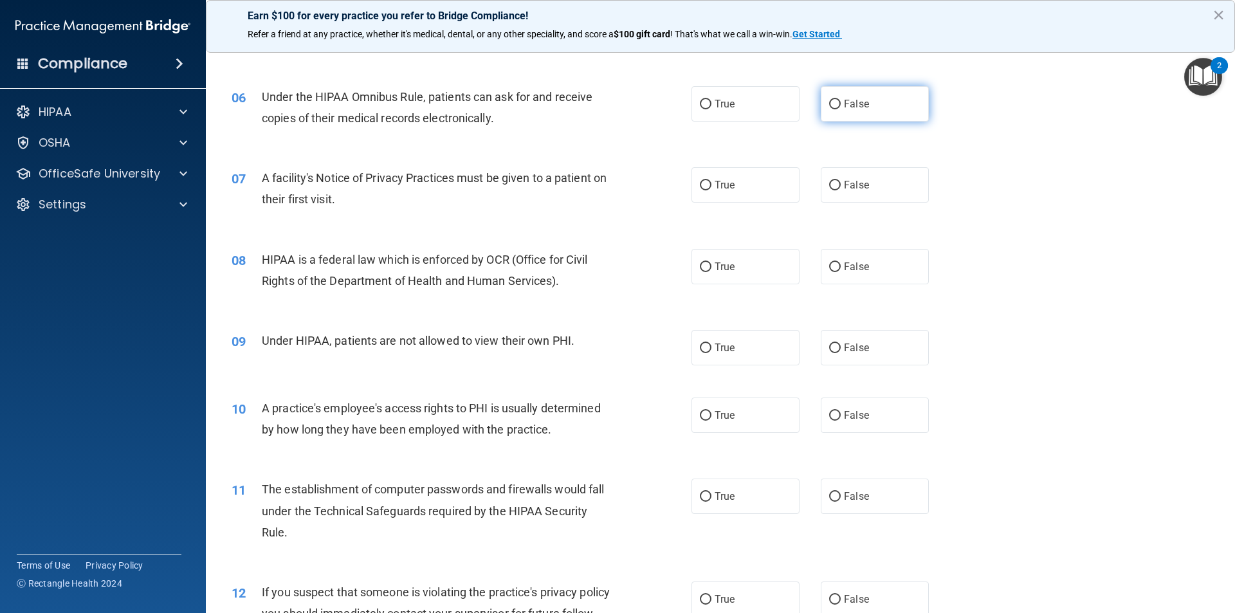
click at [830, 105] on input "False" at bounding box center [835, 105] width 12 height 10
radio input "true"
click at [700, 186] on input "True" at bounding box center [706, 186] width 12 height 10
radio input "true"
click at [830, 269] on input "False" at bounding box center [835, 267] width 12 height 10
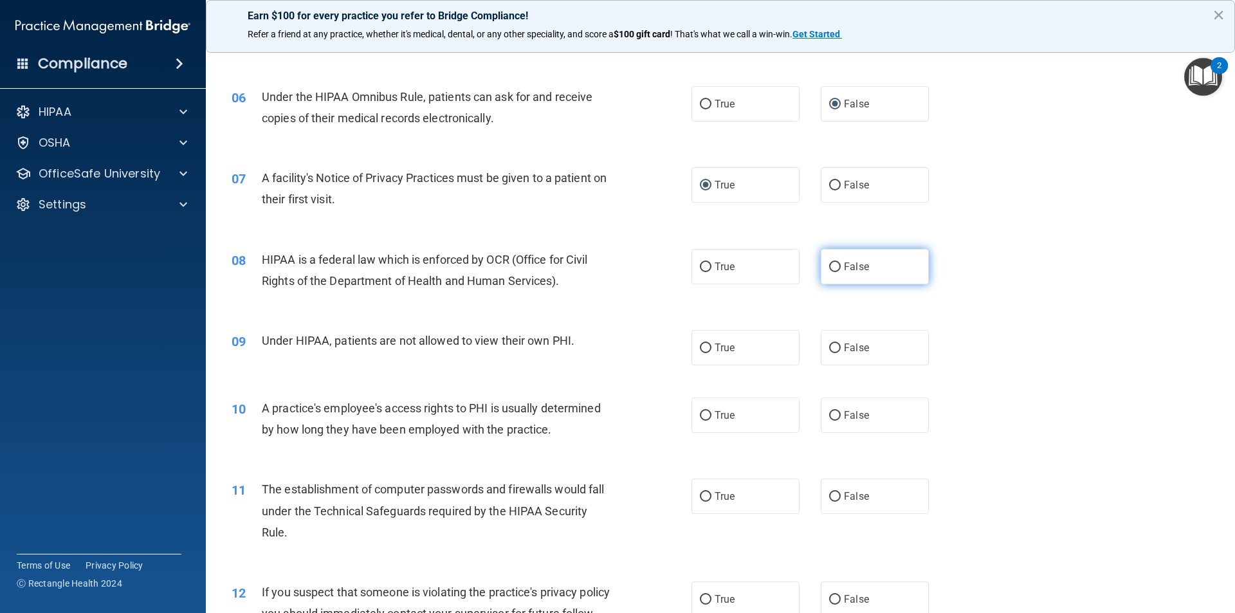
radio input "true"
click at [829, 346] on input "False" at bounding box center [835, 348] width 12 height 10
radio input "true"
click at [700, 415] on input "True" at bounding box center [706, 416] width 12 height 10
radio input "true"
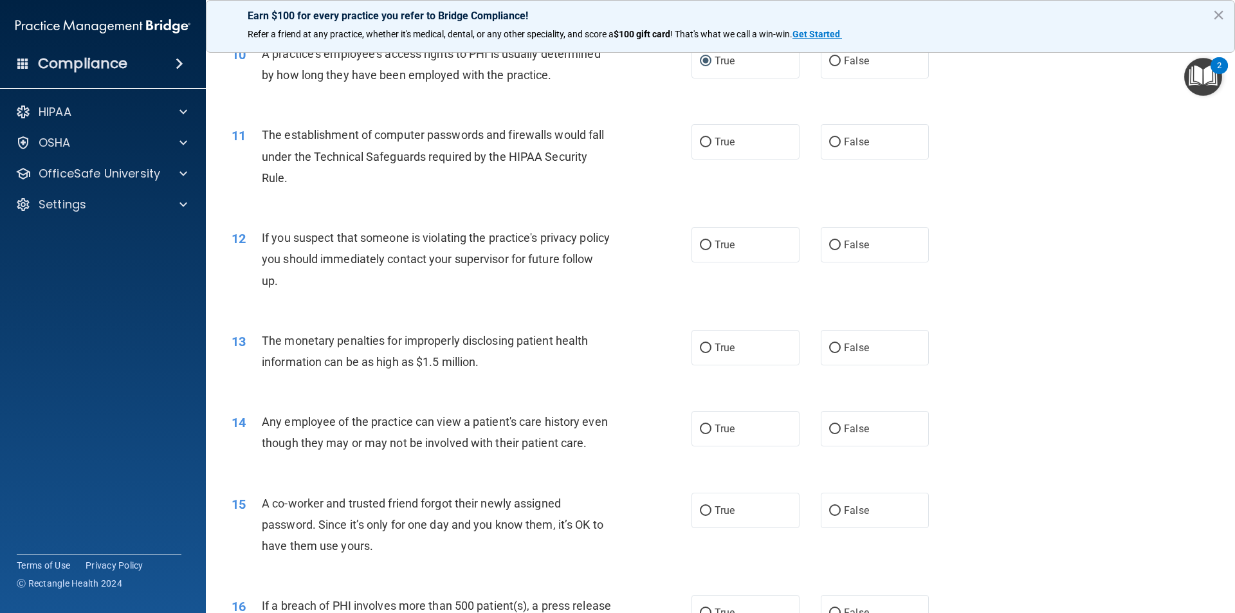
scroll to position [915, 0]
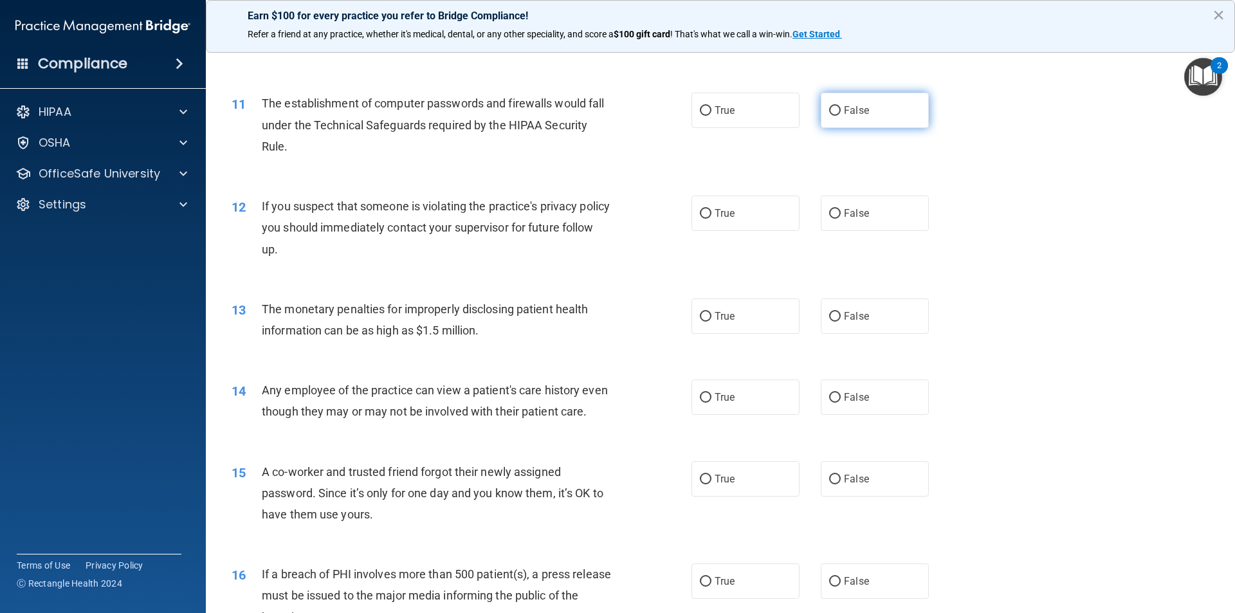
click at [829, 107] on input "False" at bounding box center [835, 111] width 12 height 10
radio input "true"
click at [830, 210] on input "False" at bounding box center [835, 214] width 12 height 10
radio input "true"
click at [702, 317] on input "True" at bounding box center [706, 317] width 12 height 10
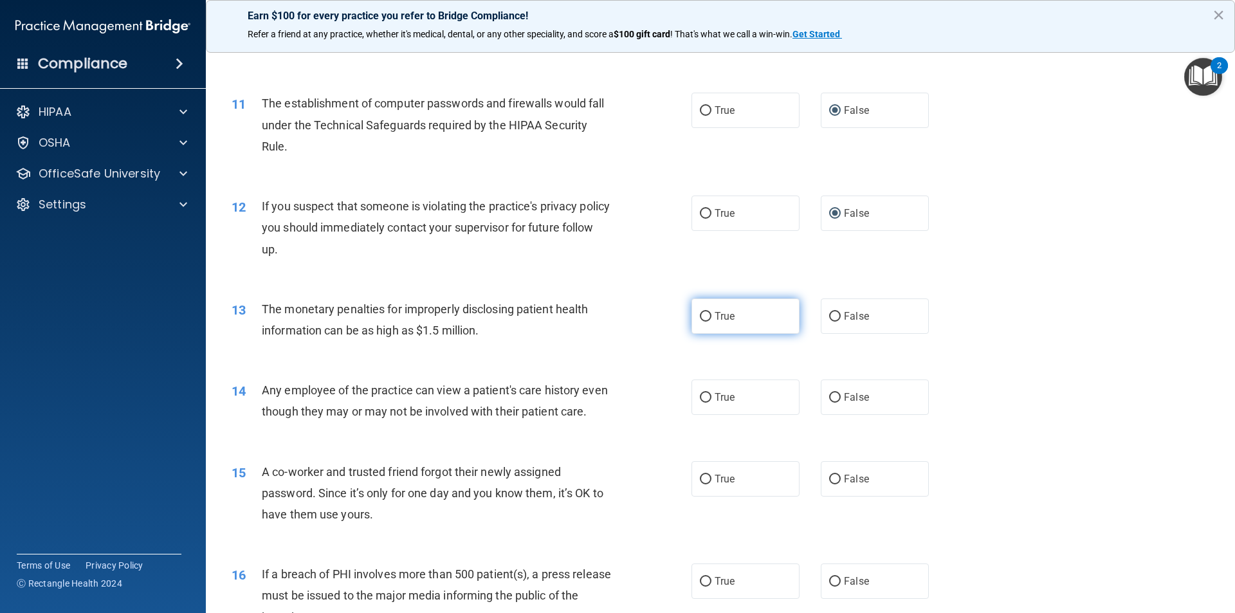
radio input "true"
click at [829, 399] on input "False" at bounding box center [835, 398] width 12 height 10
radio input "true"
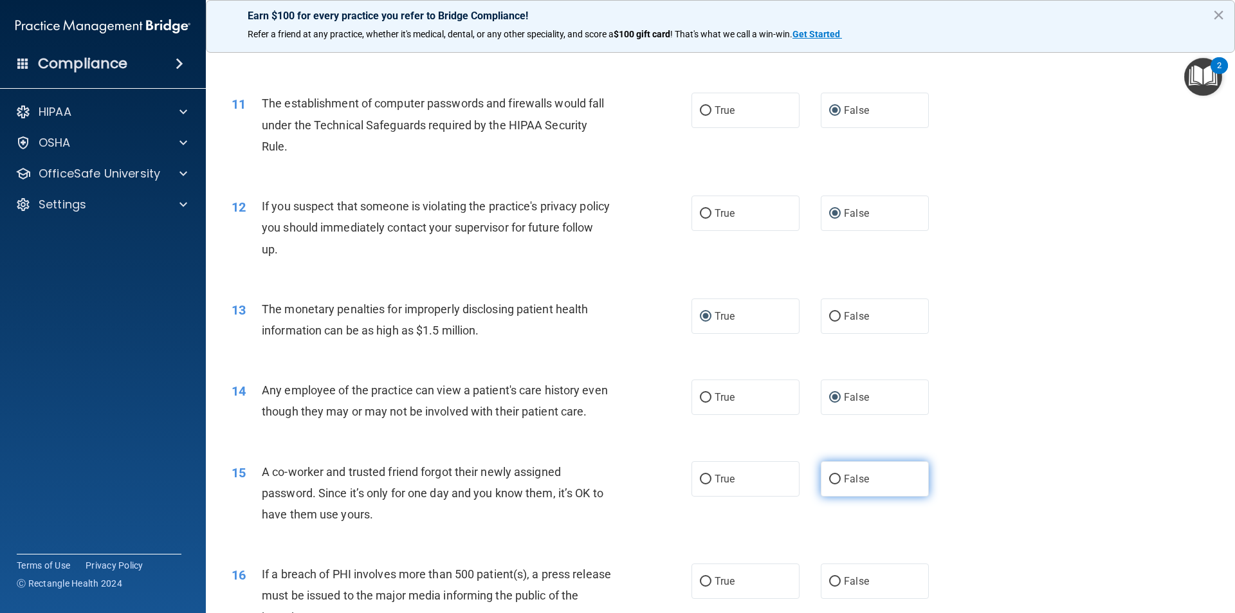
click at [829, 484] on input "False" at bounding box center [835, 480] width 12 height 10
radio input "true"
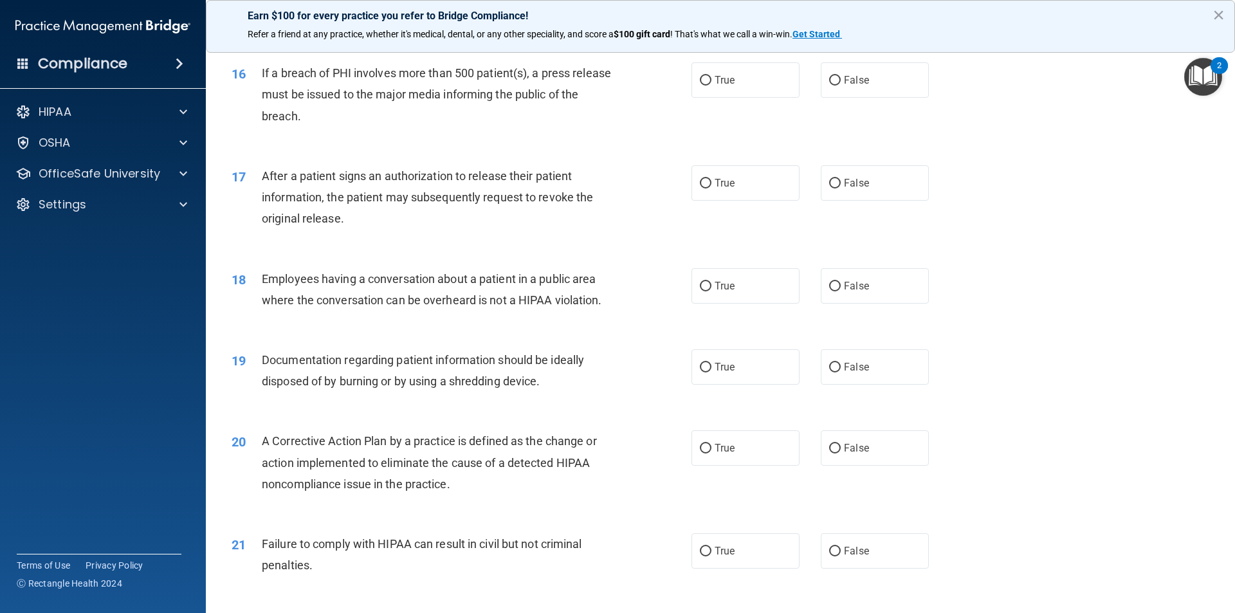
scroll to position [1430, 0]
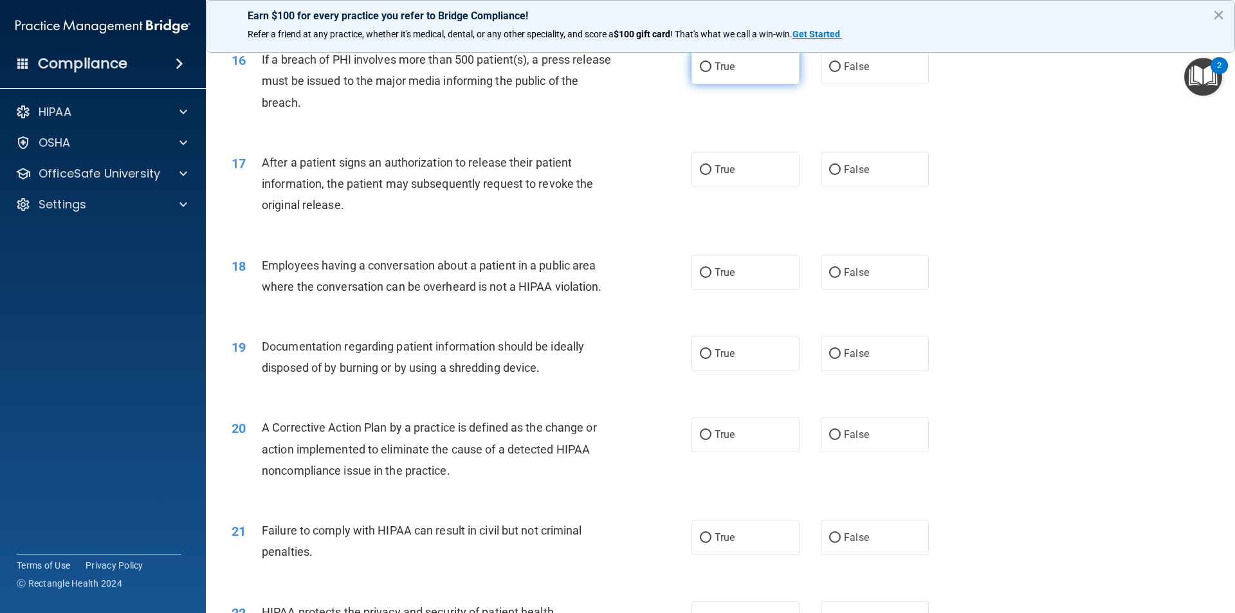
click at [703, 72] on input "True" at bounding box center [706, 67] width 12 height 10
radio input "true"
click at [830, 175] on input "False" at bounding box center [835, 170] width 12 height 10
radio input "true"
click at [830, 278] on input "False" at bounding box center [835, 273] width 12 height 10
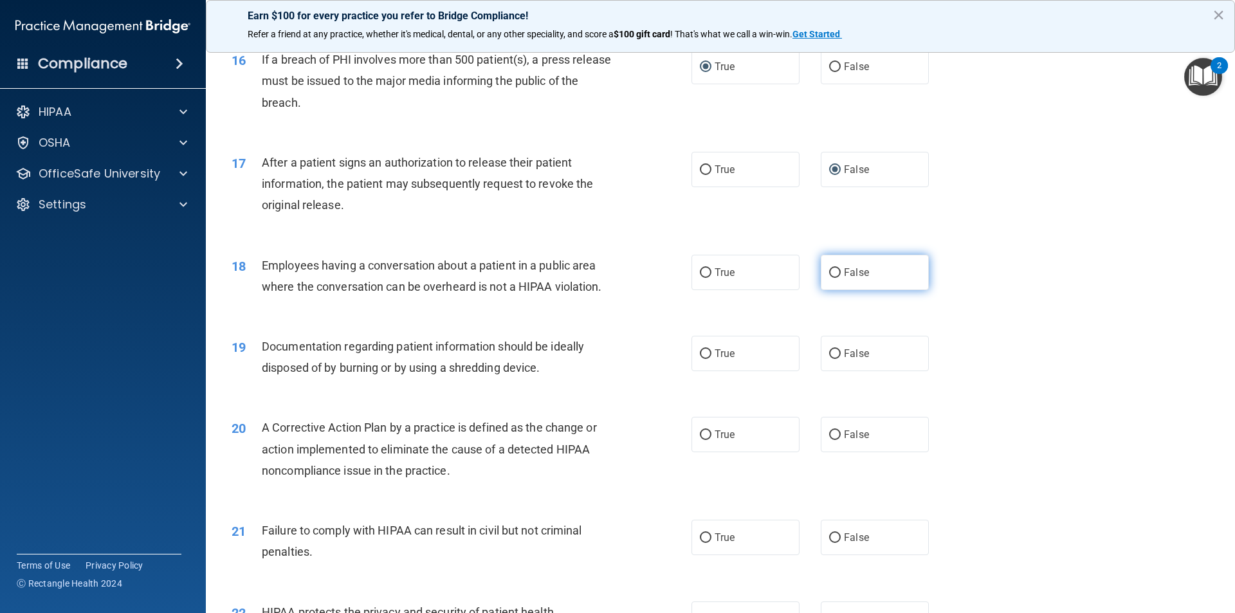
radio input "true"
click at [832, 440] on input "False" at bounding box center [835, 435] width 12 height 10
radio input "true"
click at [702, 359] on input "True" at bounding box center [706, 354] width 12 height 10
radio input "true"
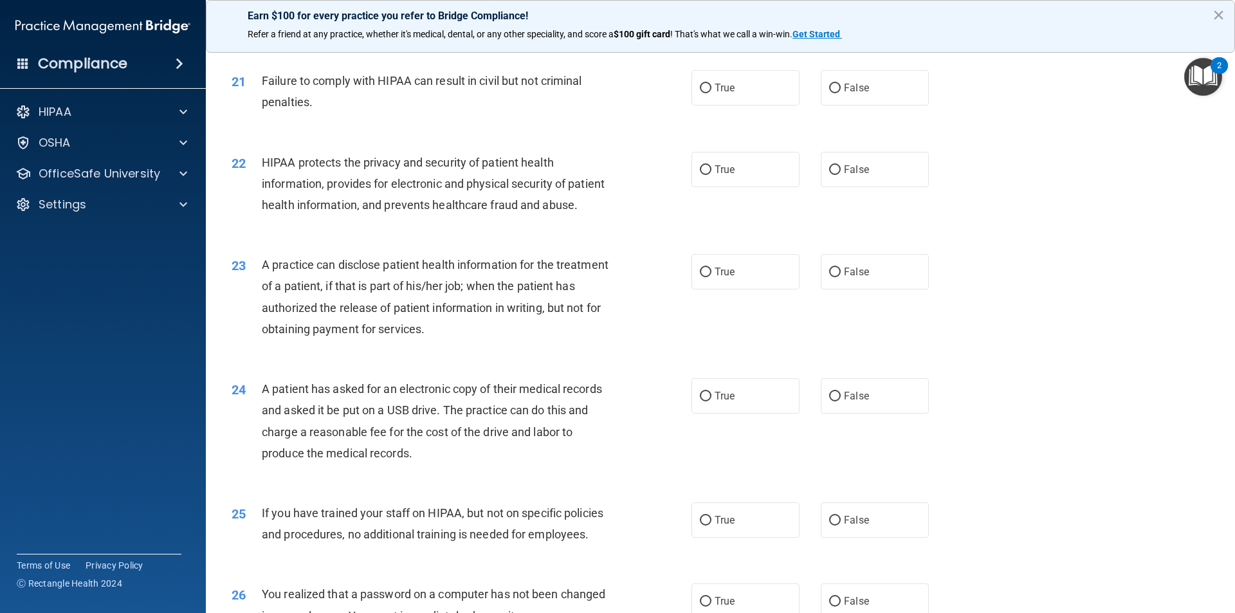
scroll to position [1880, 0]
click at [705, 93] on input "True" at bounding box center [706, 88] width 12 height 10
radio input "true"
click at [830, 174] on input "False" at bounding box center [835, 170] width 12 height 10
radio input "true"
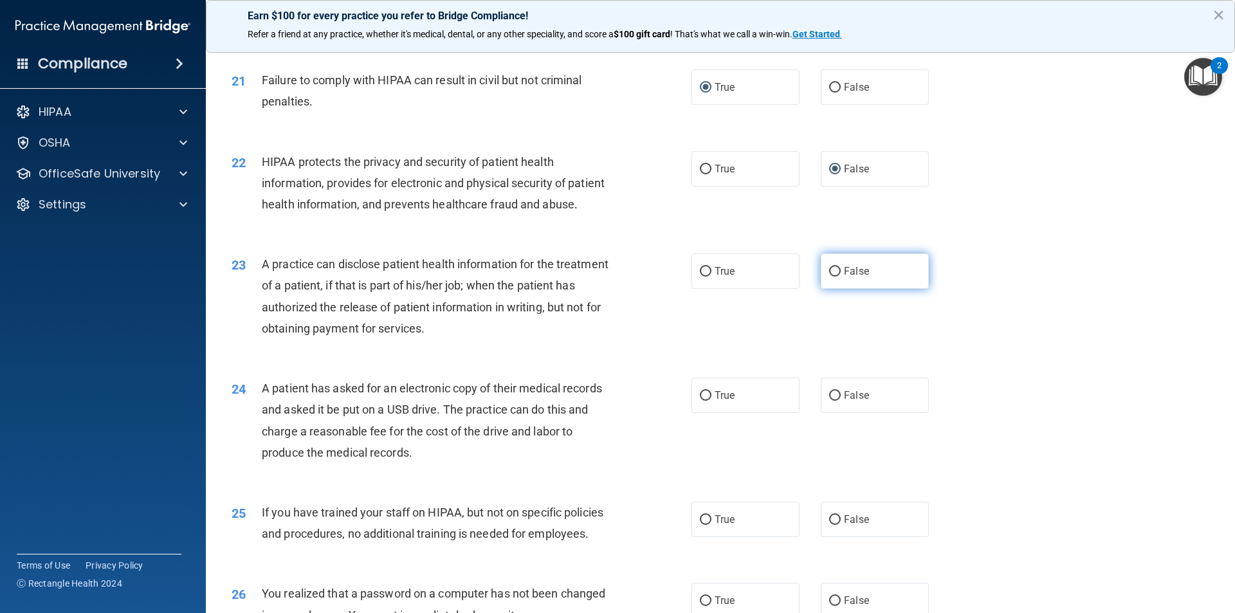
click at [832, 277] on input "False" at bounding box center [835, 272] width 12 height 10
radio input "true"
click at [702, 401] on input "True" at bounding box center [706, 396] width 12 height 10
radio input "true"
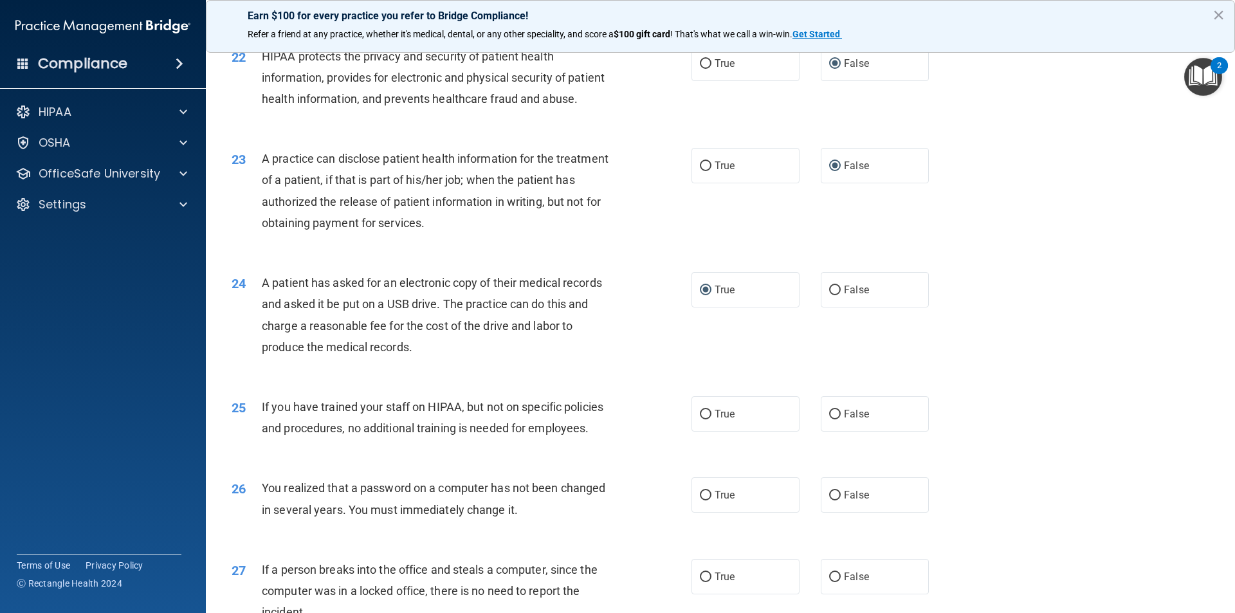
scroll to position [2008, 0]
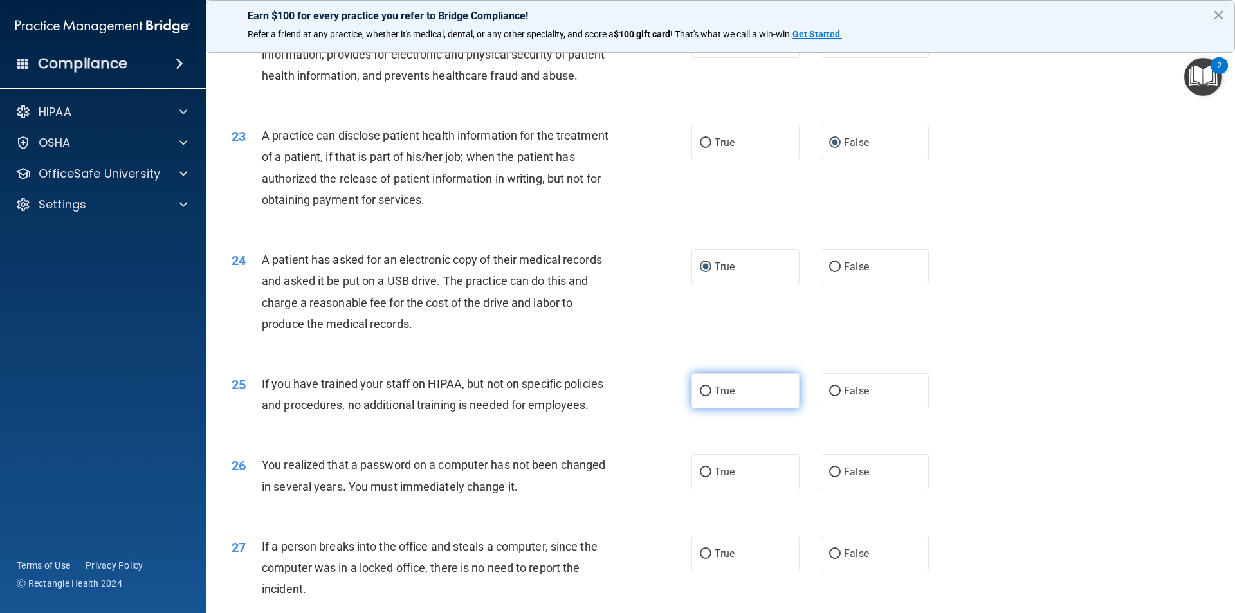
click at [704, 396] on input "True" at bounding box center [706, 392] width 12 height 10
radio input "true"
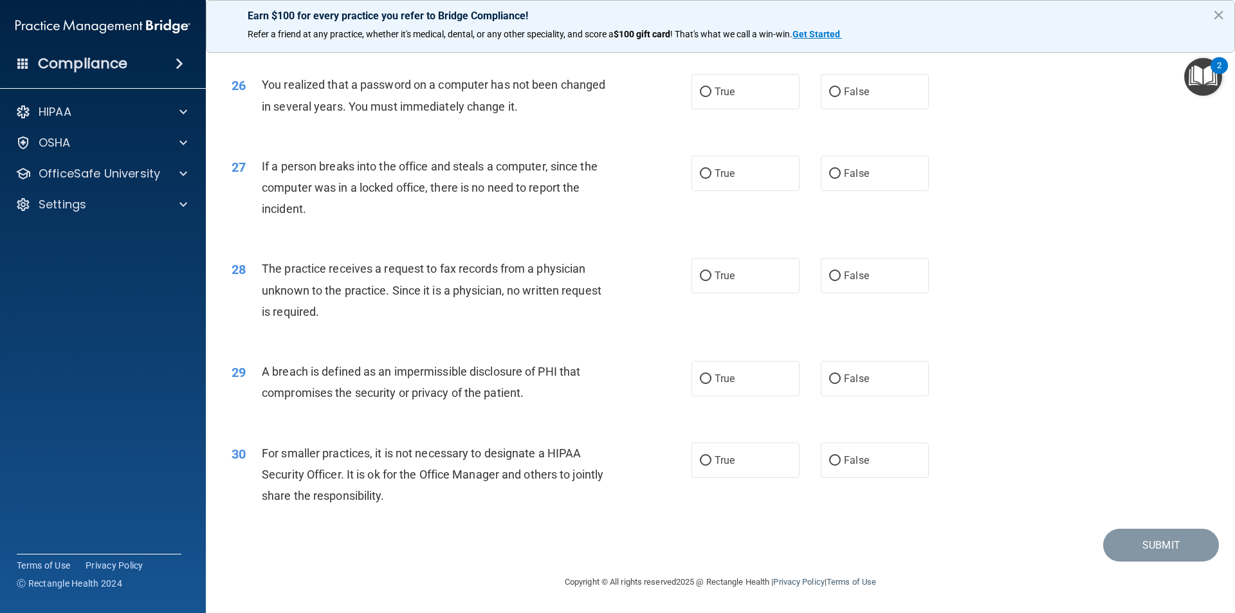
scroll to position [2431, 0]
click at [700, 93] on input "True" at bounding box center [706, 92] width 12 height 10
radio input "true"
click at [830, 171] on input "False" at bounding box center [835, 174] width 12 height 10
radio input "true"
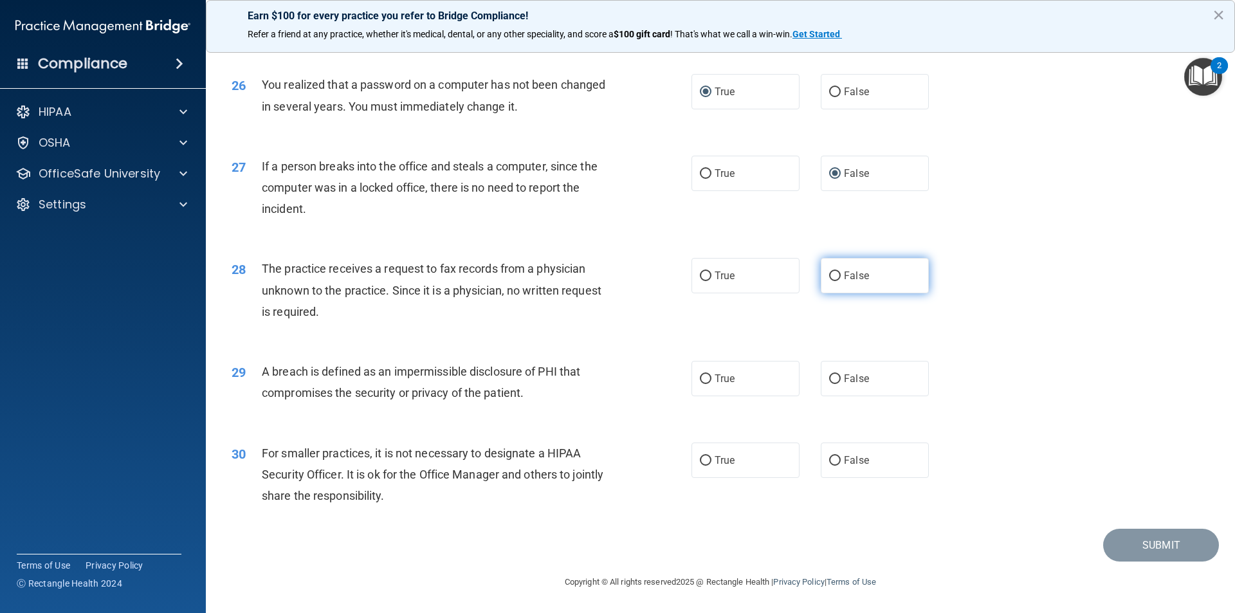
click at [829, 278] on input "False" at bounding box center [835, 276] width 12 height 10
radio input "true"
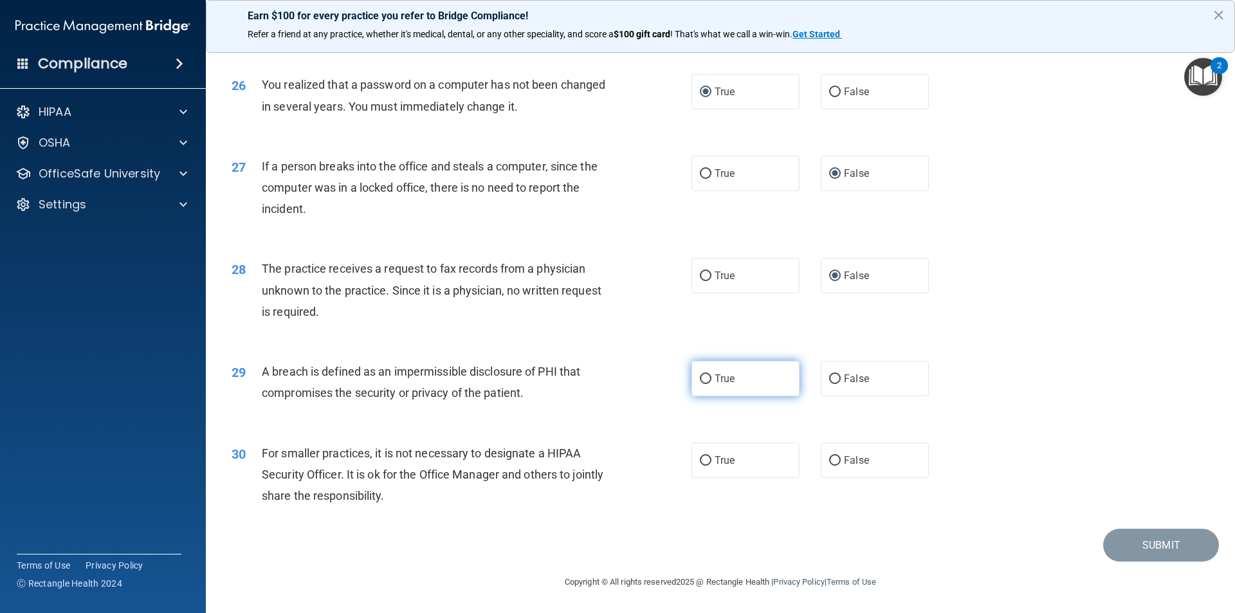
click at [702, 375] on input "True" at bounding box center [706, 379] width 12 height 10
radio input "true"
click at [829, 457] on input "False" at bounding box center [835, 461] width 12 height 10
radio input "true"
click at [1153, 550] on button "Submit" at bounding box center [1161, 545] width 116 height 33
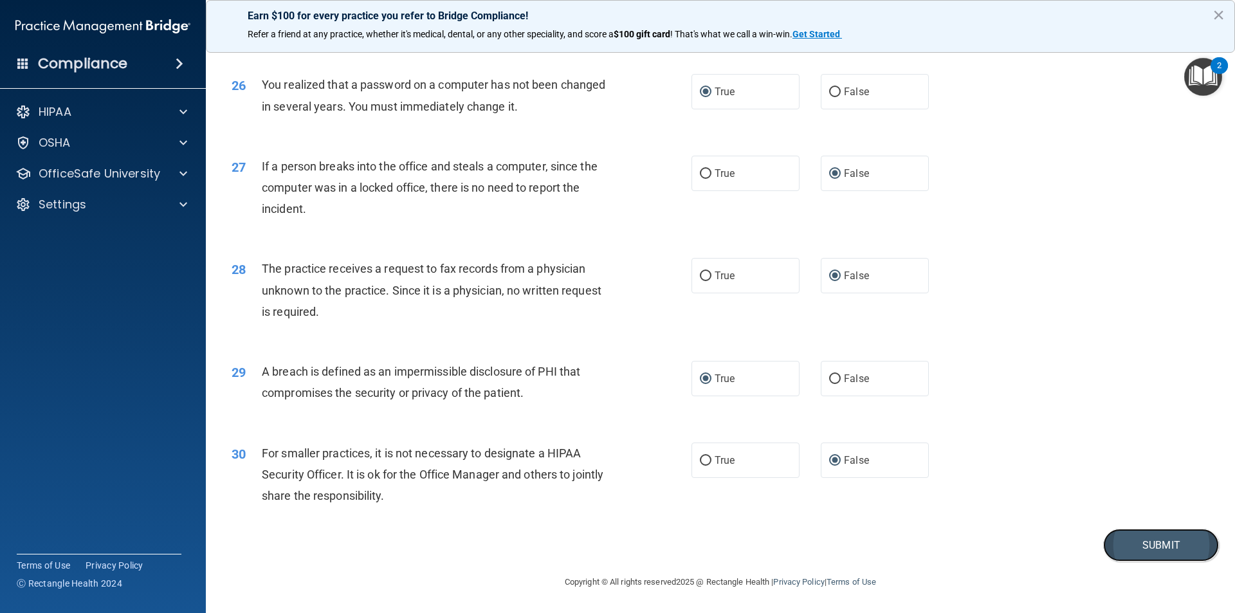
click at [1153, 550] on button "Submit" at bounding box center [1161, 545] width 116 height 33
